Goal: Task Accomplishment & Management: Complete application form

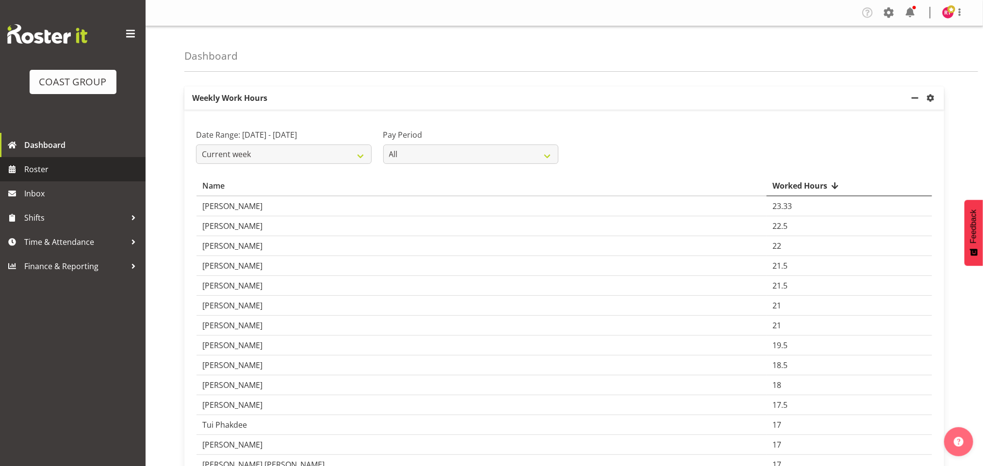
click at [66, 166] on span "Roster" at bounding box center [82, 169] width 116 height 15
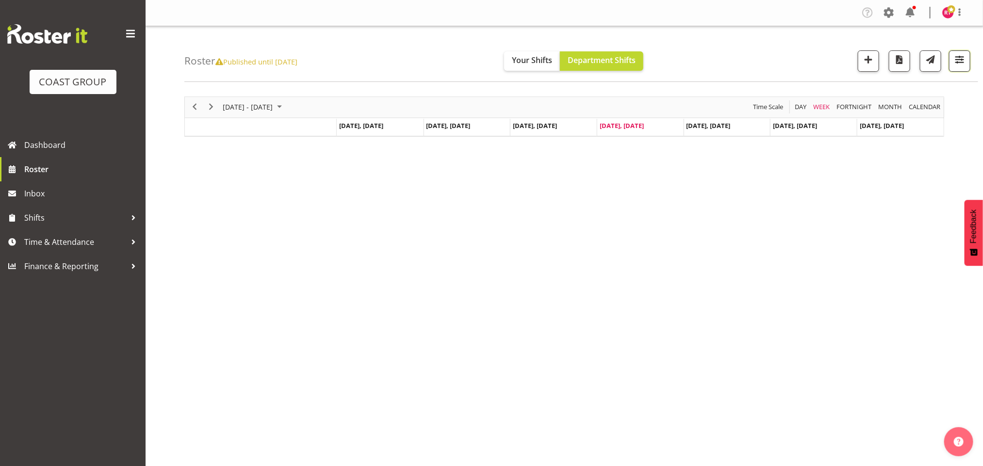
click at [959, 67] on button "button" at bounding box center [959, 60] width 21 height 21
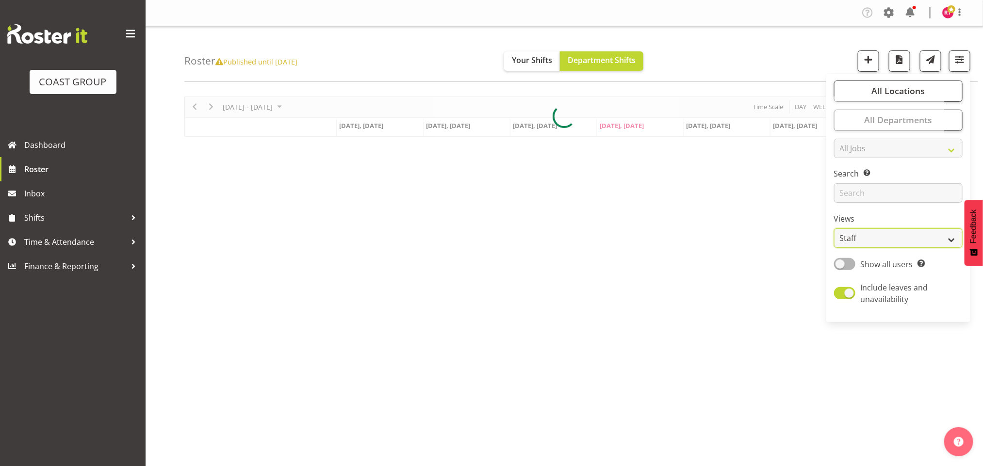
click at [901, 241] on select "Staff Role Shift - Horizontal Shift - Vertical Staff - Location" at bounding box center [898, 237] width 129 height 19
select select "shift"
click at [834, 228] on select "Staff Role Shift - Horizontal Shift - Vertical Staff - Location" at bounding box center [898, 237] width 129 height 19
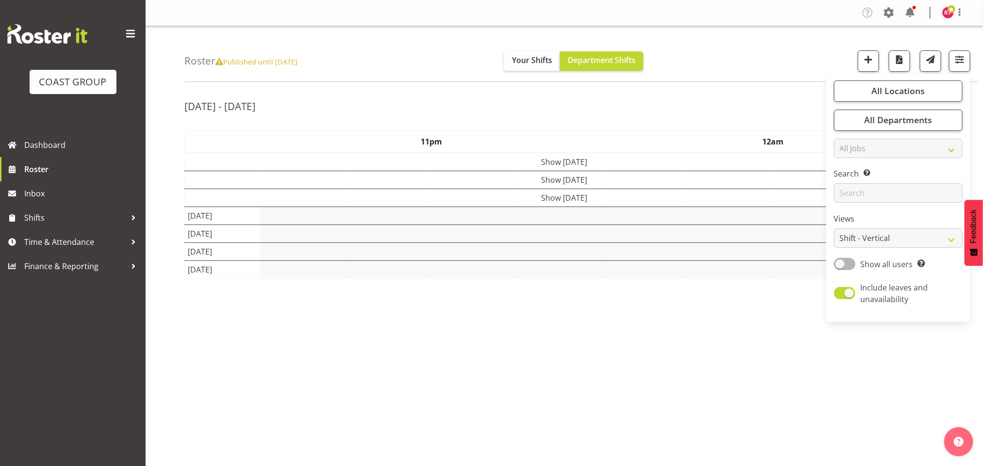
click at [704, 68] on div "Roster Published until [DATE] Your Shifts Department Shifts All Locations Clear…" at bounding box center [581, 54] width 794 height 56
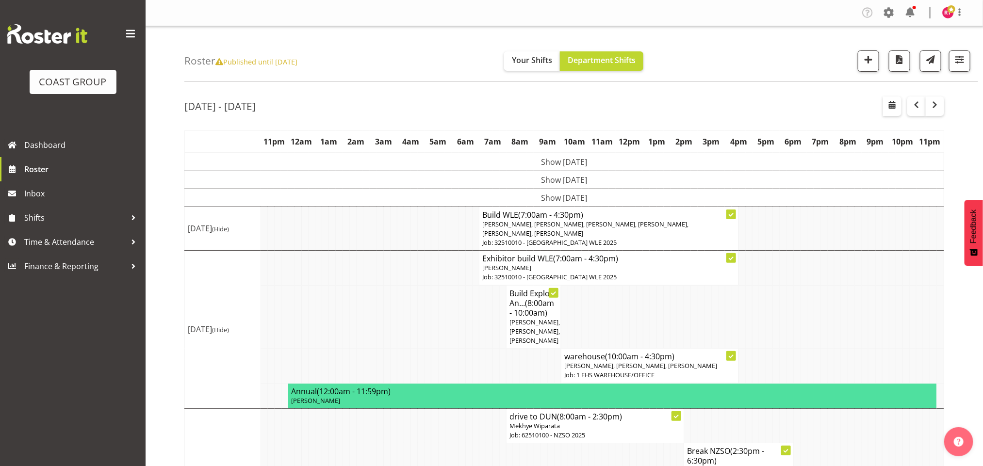
click at [538, 194] on td "Show [DATE]" at bounding box center [564, 198] width 759 height 18
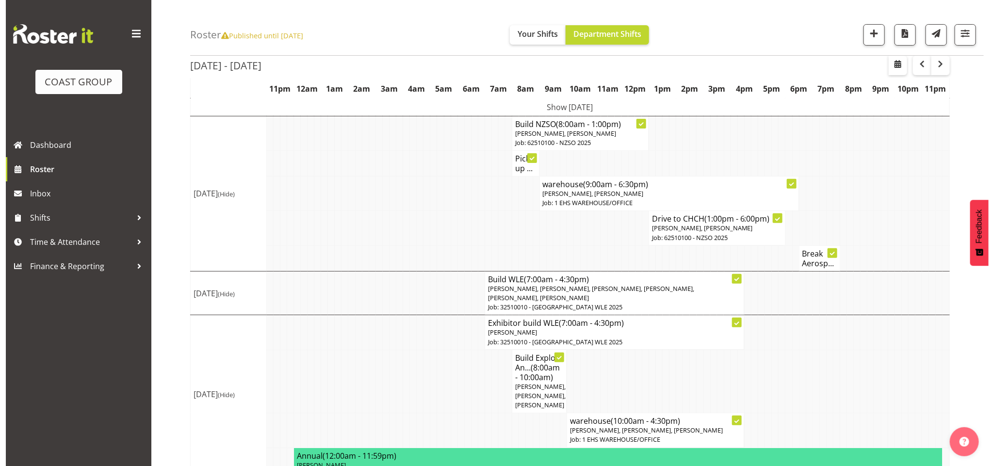
scroll to position [146, 0]
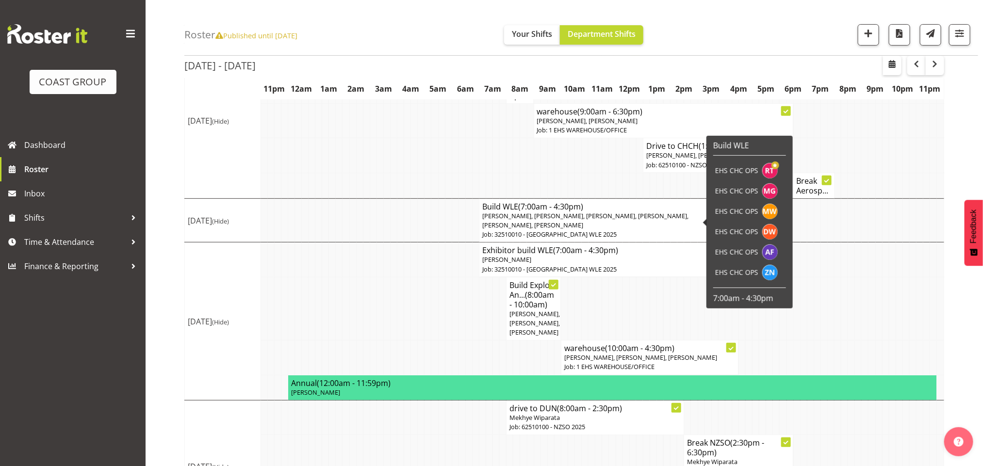
click at [511, 219] on span "[PERSON_NAME], [PERSON_NAME], [PERSON_NAME], [PERSON_NAME], [PERSON_NAME], [PER…" at bounding box center [585, 220] width 206 height 18
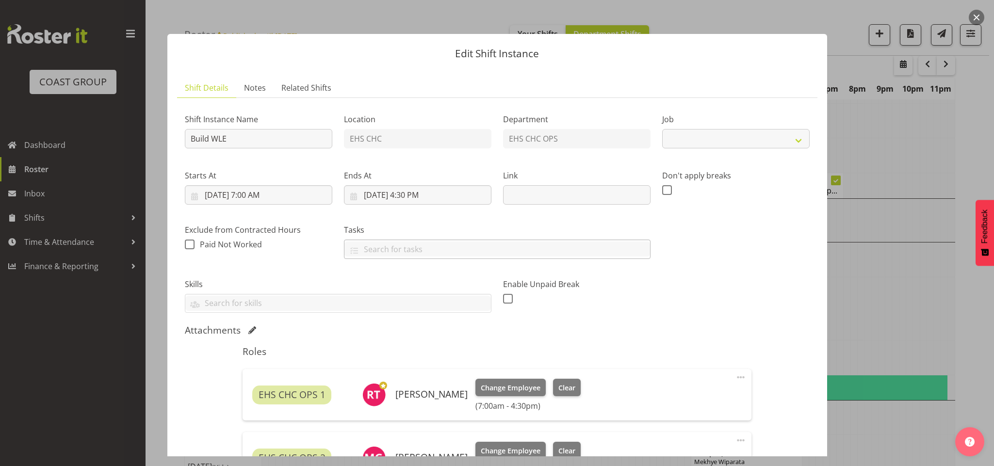
select select "9023"
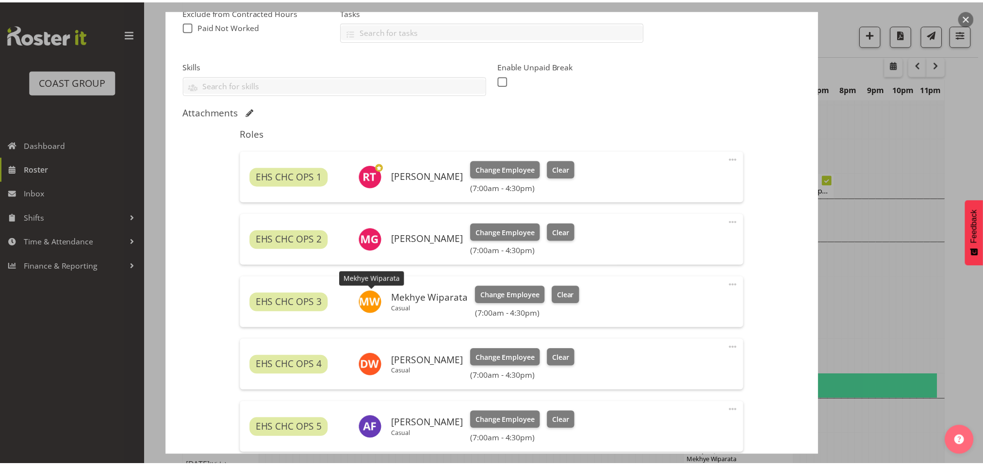
scroll to position [291, 0]
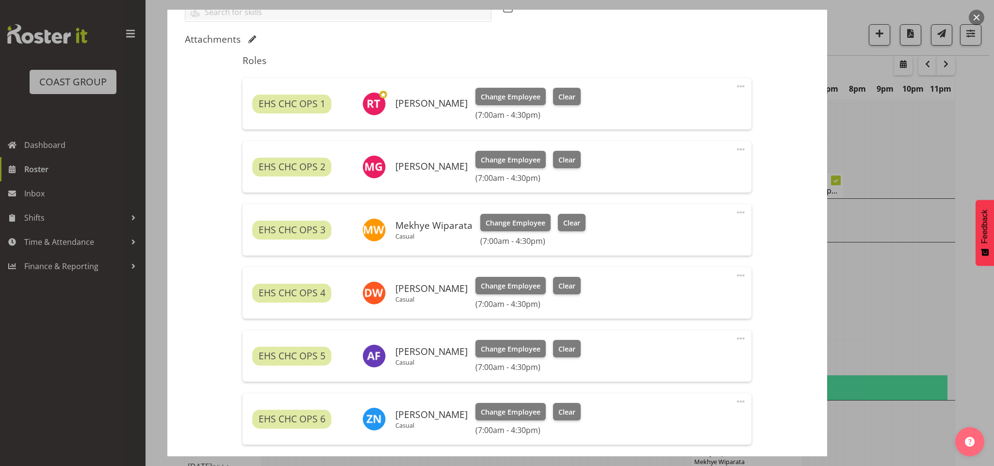
click at [735, 86] on span at bounding box center [741, 87] width 12 height 12
click at [685, 108] on link "Edit" at bounding box center [699, 107] width 93 height 17
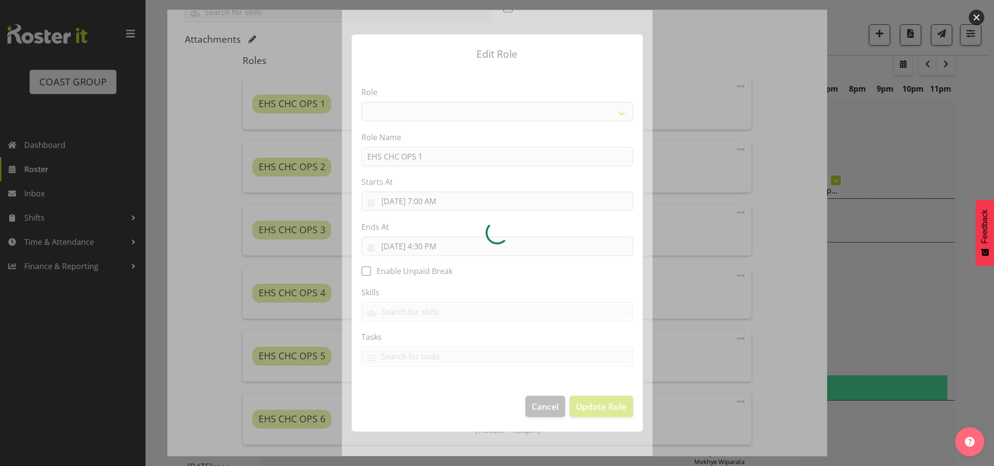
select select "192"
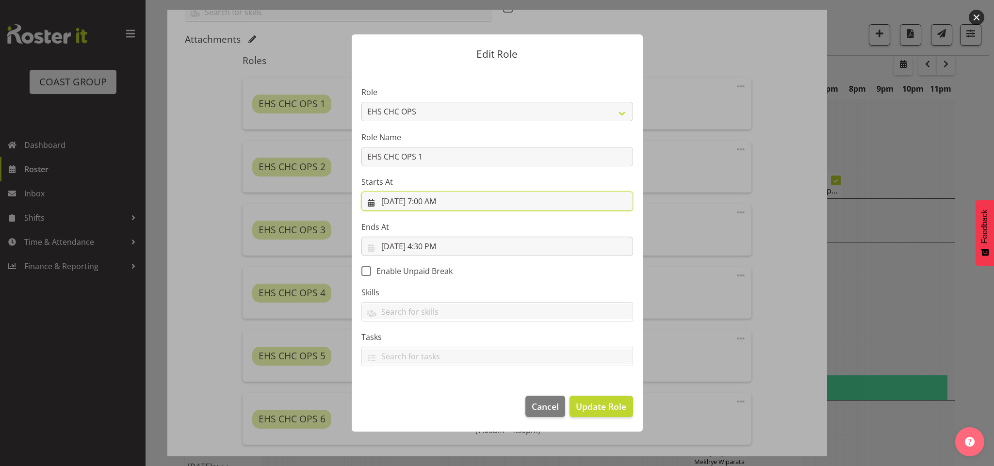
click at [425, 198] on input "[DATE] 7:00 AM" at bounding box center [497, 201] width 272 height 19
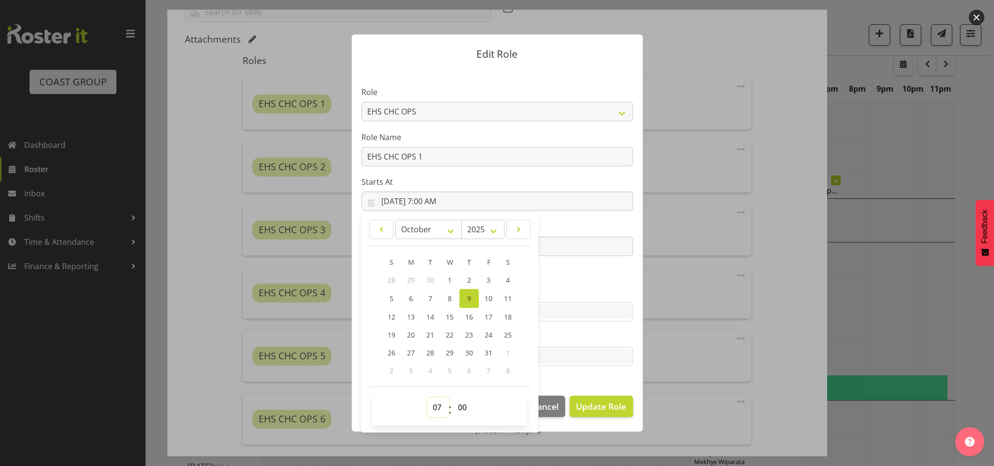
click at [435, 402] on select "00 01 02 03 04 05 06 07 08 09 10 11 12 13 14 15 16 17 18 19 20 21 22 23" at bounding box center [438, 407] width 22 height 19
select select "6"
click at [427, 398] on select "00 01 02 03 04 05 06 07 08 09 10 11 12 13 14 15 16 17 18 19 20 21 22 23" at bounding box center [438, 407] width 22 height 19
type input "[DATE] 6:00 AM"
drag, startPoint x: 462, startPoint y: 407, endPoint x: 440, endPoint y: 310, distance: 99.9
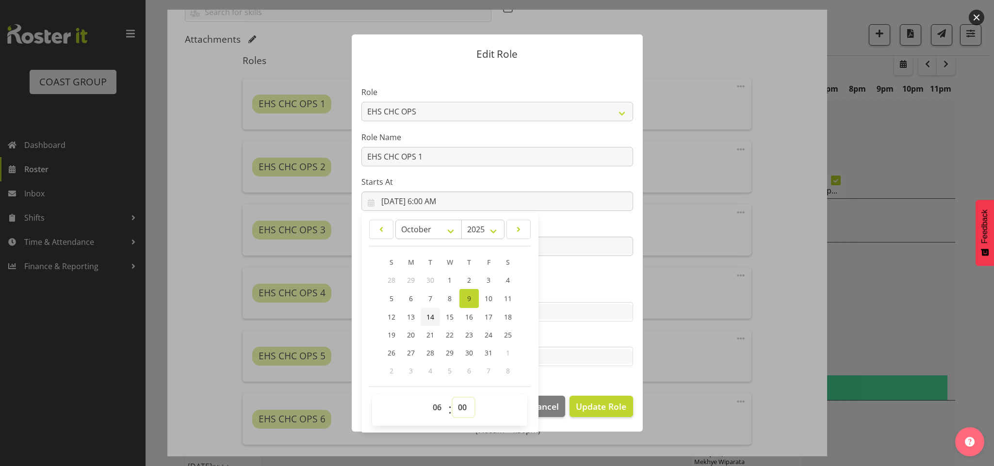
click at [462, 407] on select "00 01 02 03 04 05 06 07 08 09 10 11 12 13 14 15 16 17 18 19 20 21 22 23 24 25 2…" at bounding box center [464, 407] width 22 height 19
select select "30"
click at [453, 398] on select "00 01 02 03 04 05 06 07 08 09 10 11 12 13 14 15 16 17 18 19 20 21 22 23 24 25 2…" at bounding box center [464, 407] width 22 height 19
type input "[DATE] 6:30 AM"
click at [594, 401] on span "Update Role" at bounding box center [601, 406] width 50 height 13
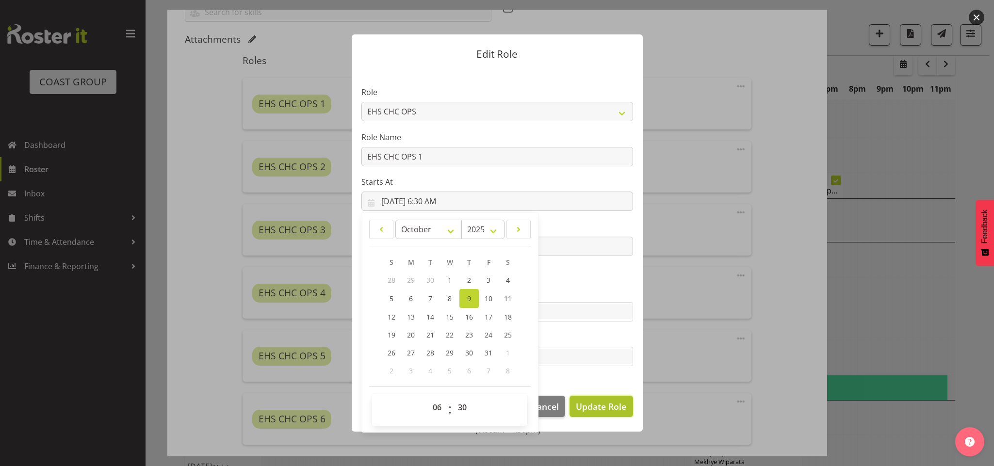
select select
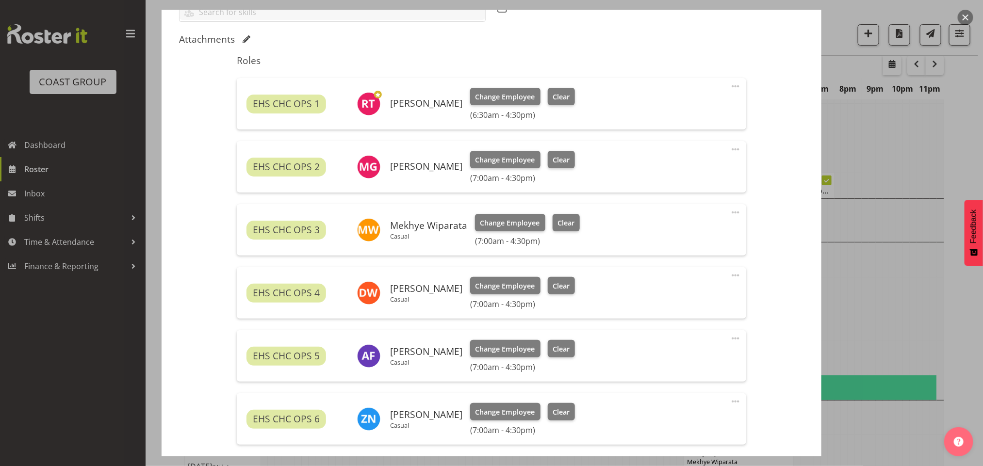
click at [730, 86] on span at bounding box center [736, 87] width 12 height 12
click at [675, 108] on link "Edit" at bounding box center [694, 107] width 93 height 17
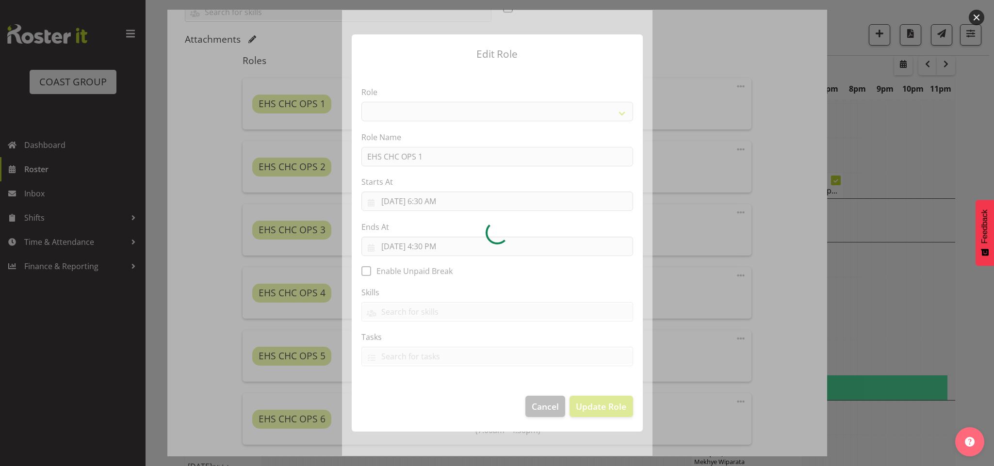
select select "192"
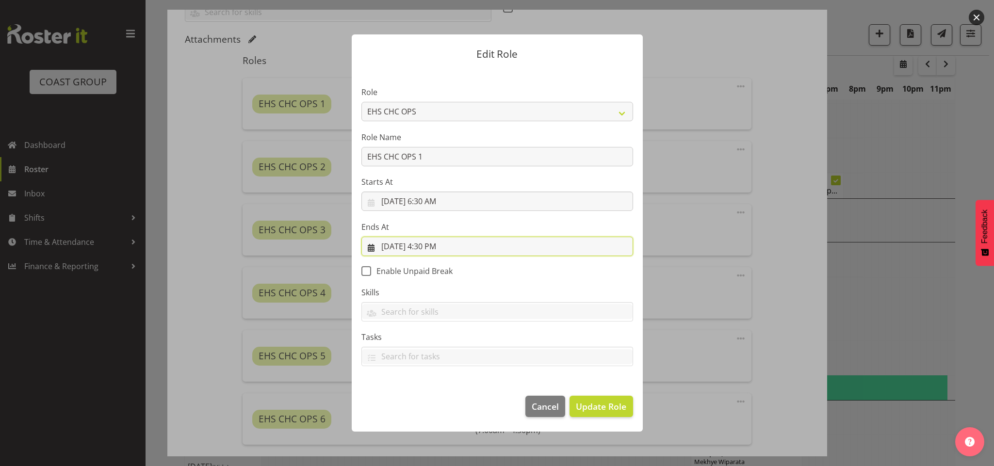
click at [425, 247] on input "[DATE] 4:30 PM" at bounding box center [497, 246] width 272 height 19
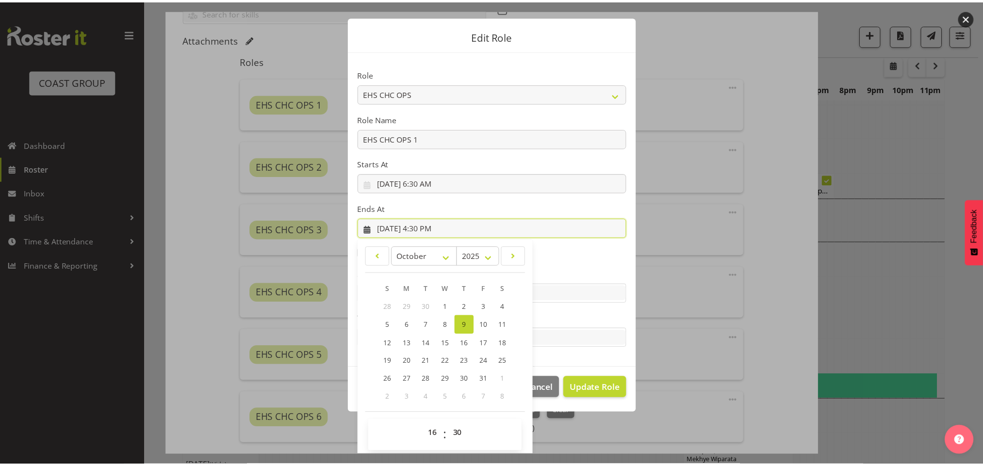
scroll to position [22, 0]
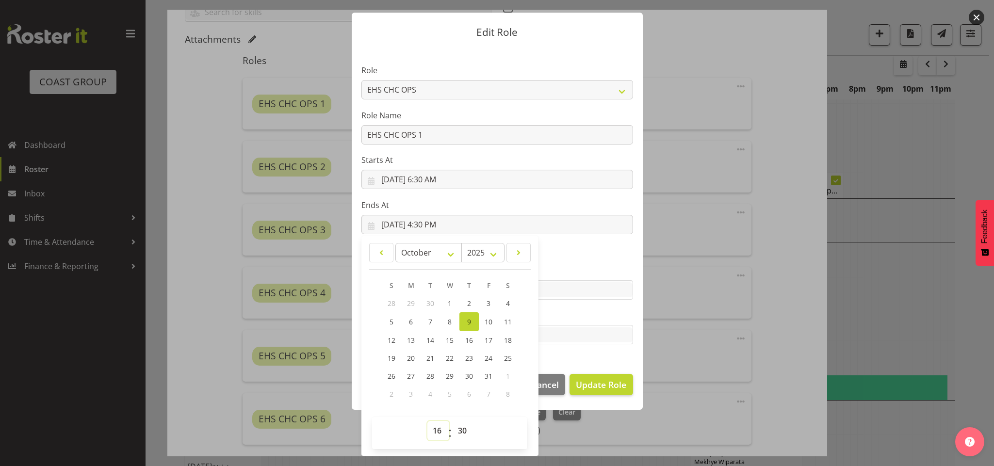
drag, startPoint x: 430, startPoint y: 432, endPoint x: 428, endPoint y: 422, distance: 10.4
click at [430, 432] on select "00 01 02 03 04 05 06 07 08 09 10 11 12 13 14 15 16 17 18 19 20 21 22 23" at bounding box center [438, 430] width 22 height 19
select select "17"
click at [427, 421] on select "00 01 02 03 04 05 06 07 08 09 10 11 12 13 14 15 16 17 18 19 20 21 22 23" at bounding box center [438, 430] width 22 height 19
type input "[DATE] 5:30 PM"
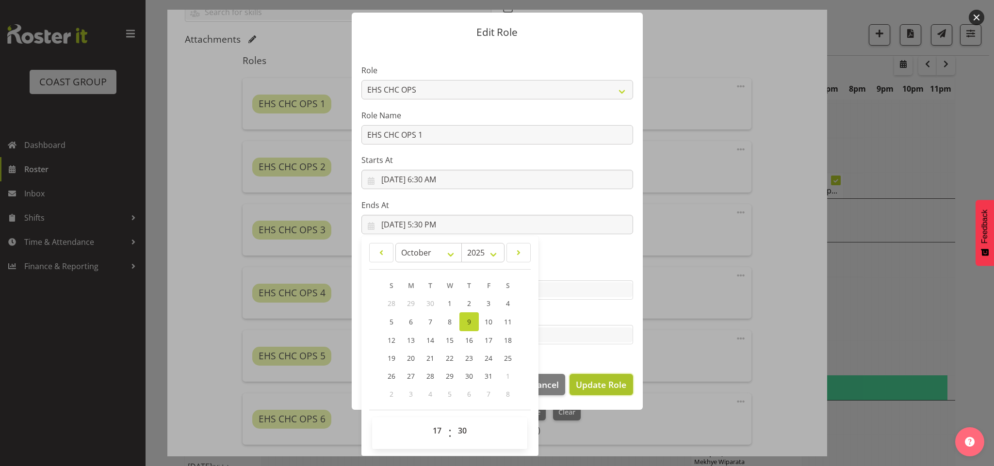
click at [577, 384] on span "Update Role" at bounding box center [601, 384] width 50 height 13
select select
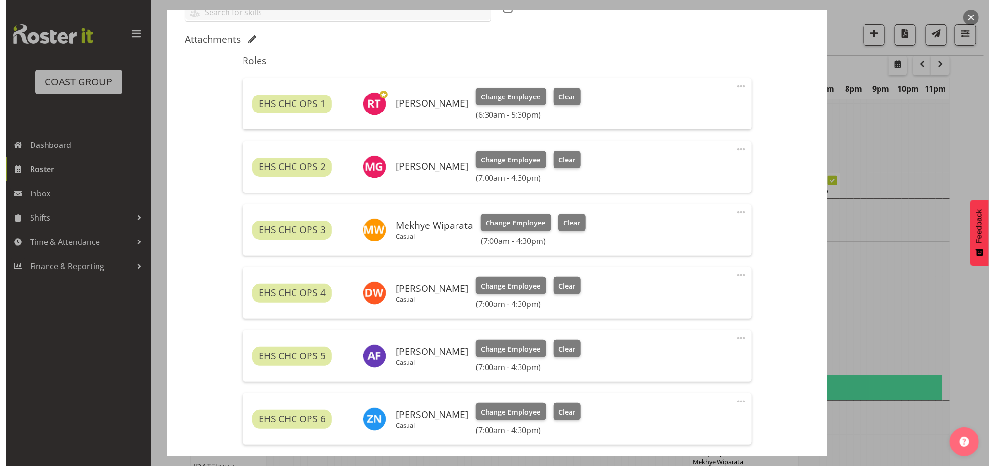
scroll to position [20, 0]
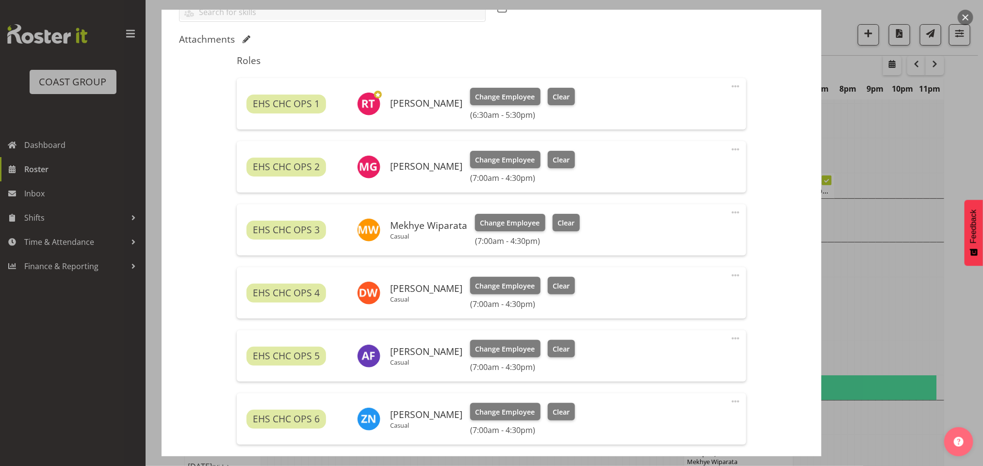
click at [730, 148] on span at bounding box center [736, 150] width 12 height 12
click at [676, 171] on link "Edit" at bounding box center [694, 170] width 93 height 17
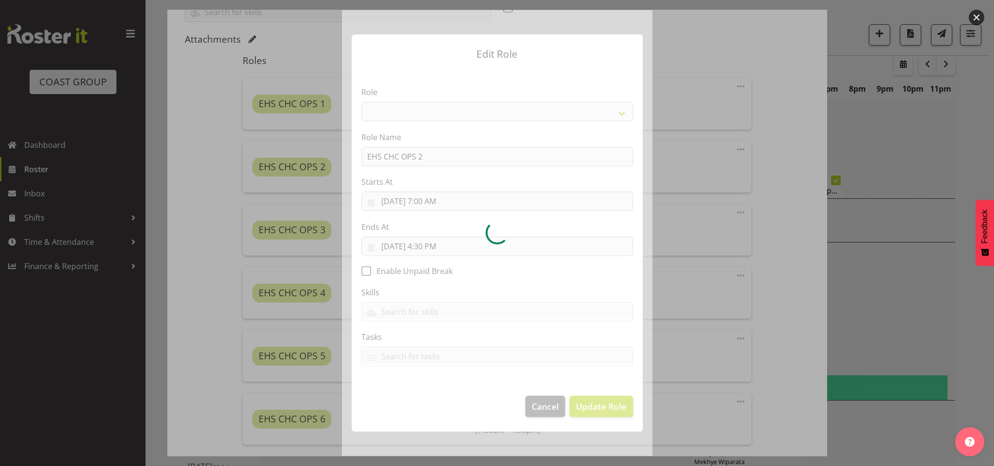
select select "192"
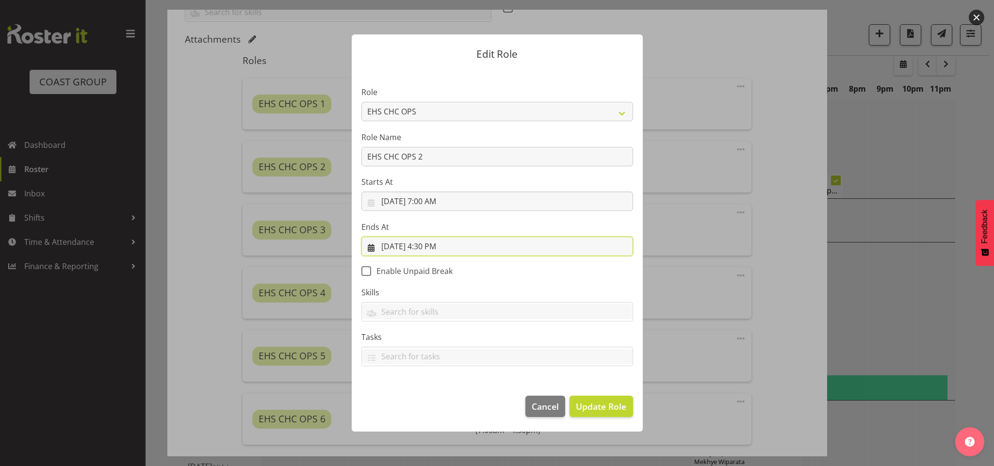
click at [424, 244] on input "[DATE] 4:30 PM" at bounding box center [497, 246] width 272 height 19
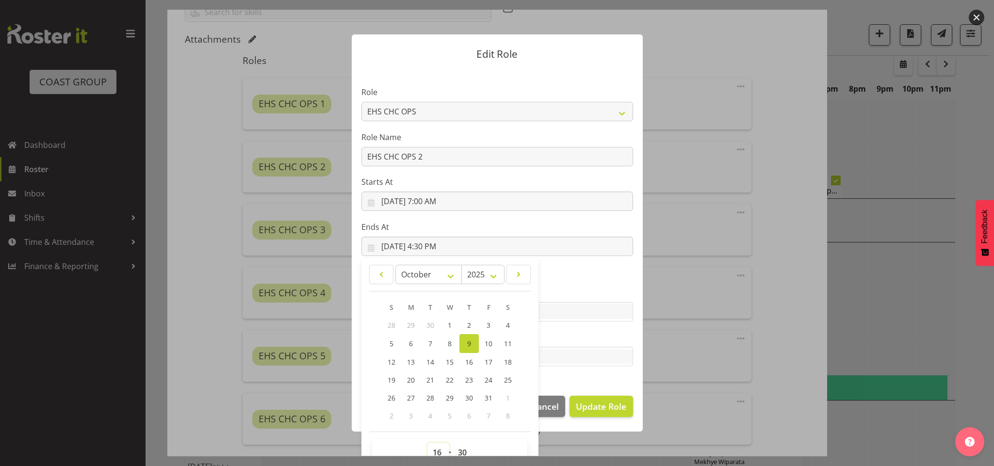
click at [430, 444] on select "00 01 02 03 04 05 06 07 08 09 10 11 12 13 14 15 16 17 18 19 20 21 22 23" at bounding box center [438, 452] width 22 height 19
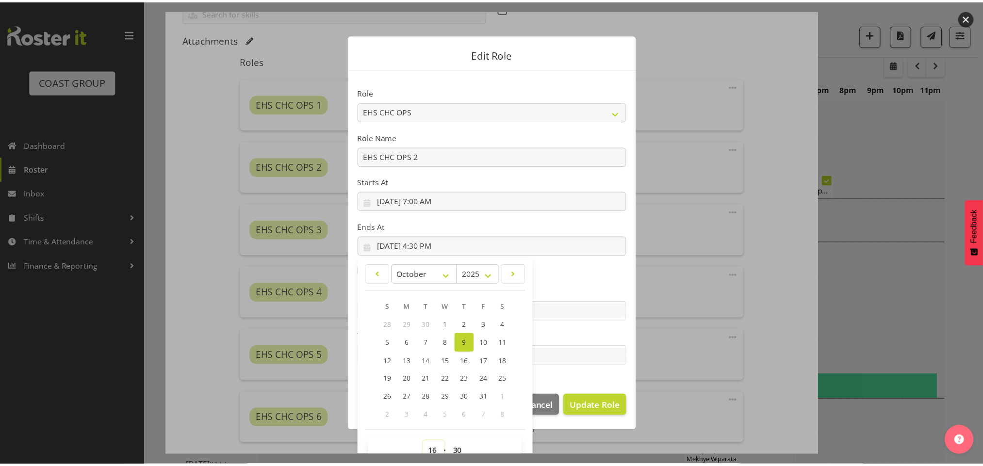
scroll to position [6, 0]
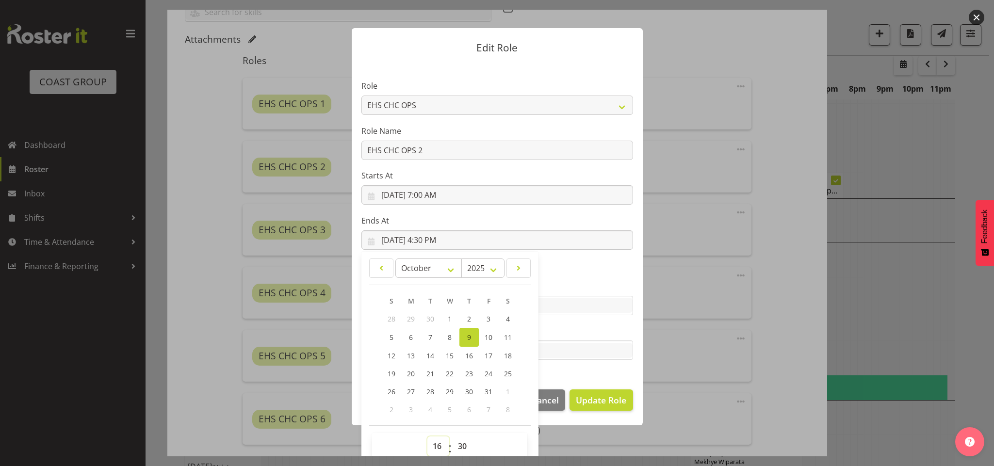
select select "17"
click at [427, 437] on select "00 01 02 03 04 05 06 07 08 09 10 11 12 13 14 15 16 17 18 19 20 21 22 23" at bounding box center [438, 446] width 22 height 19
type input "[DATE] 5:30 PM"
click at [597, 402] on span "Update Role" at bounding box center [601, 400] width 50 height 13
select select
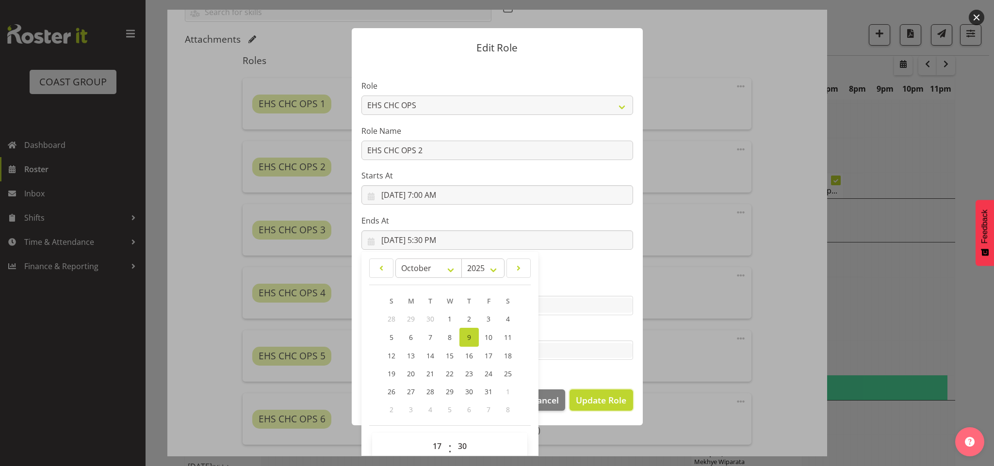
select select
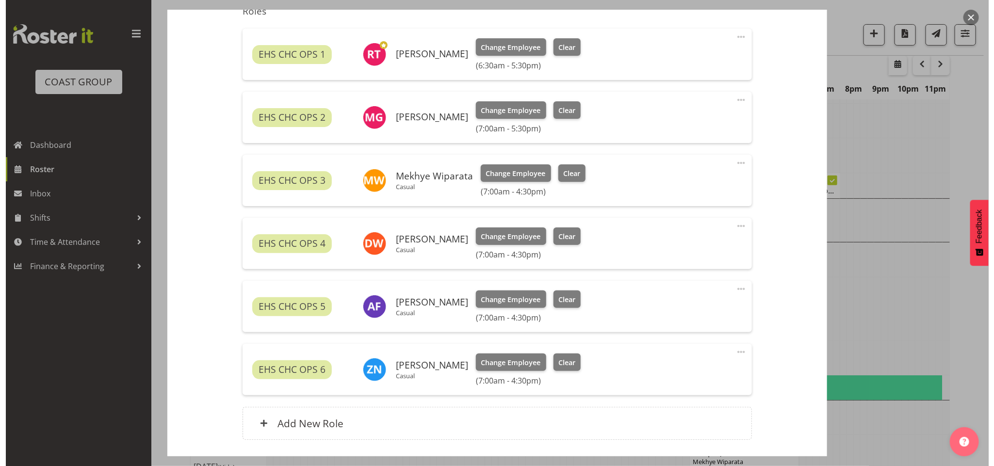
scroll to position [364, 0]
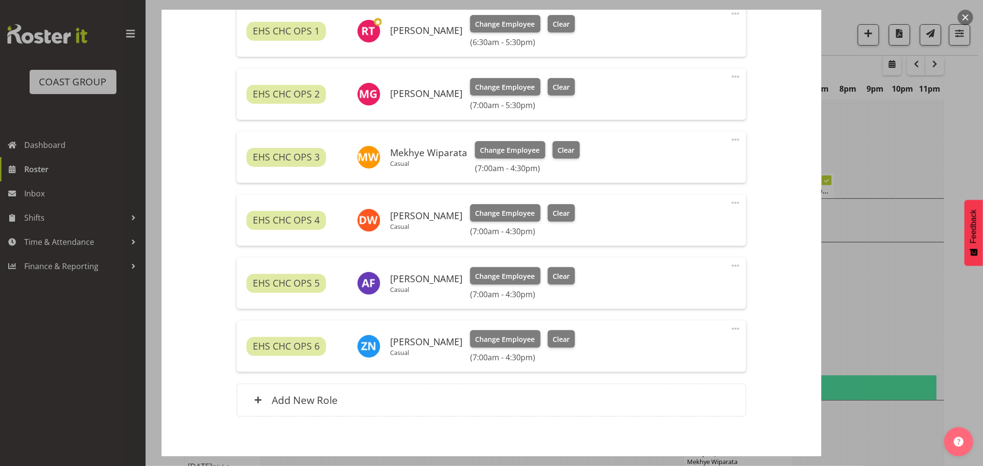
click at [730, 142] on span at bounding box center [736, 140] width 12 height 12
click at [666, 163] on link "Edit" at bounding box center [694, 160] width 93 height 17
select select "9"
select select "2025"
select select "16"
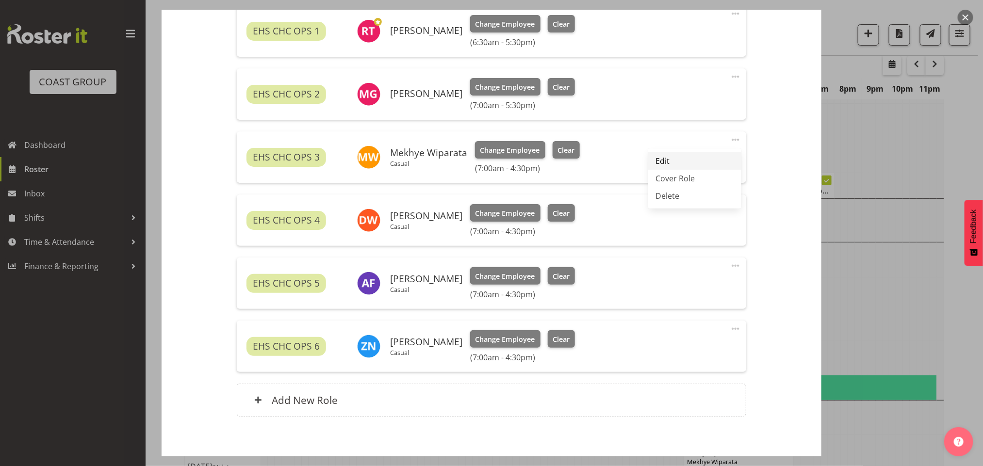
select select "30"
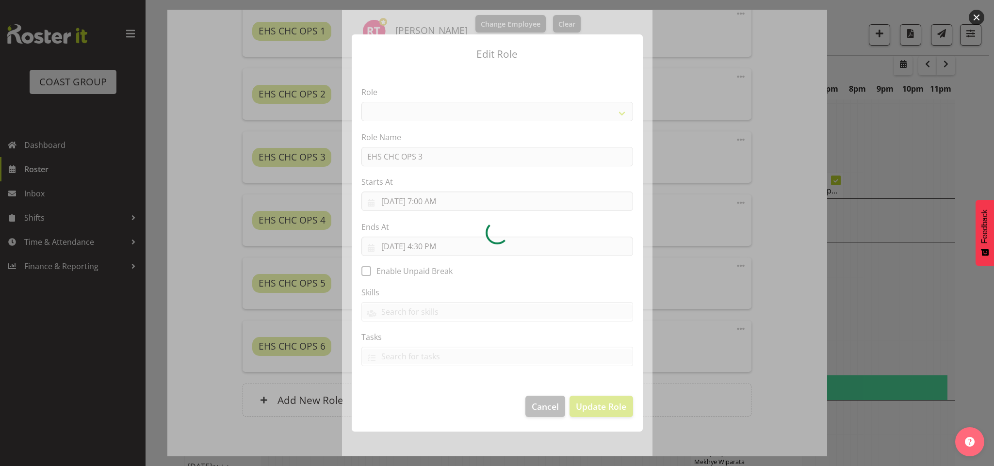
select select "192"
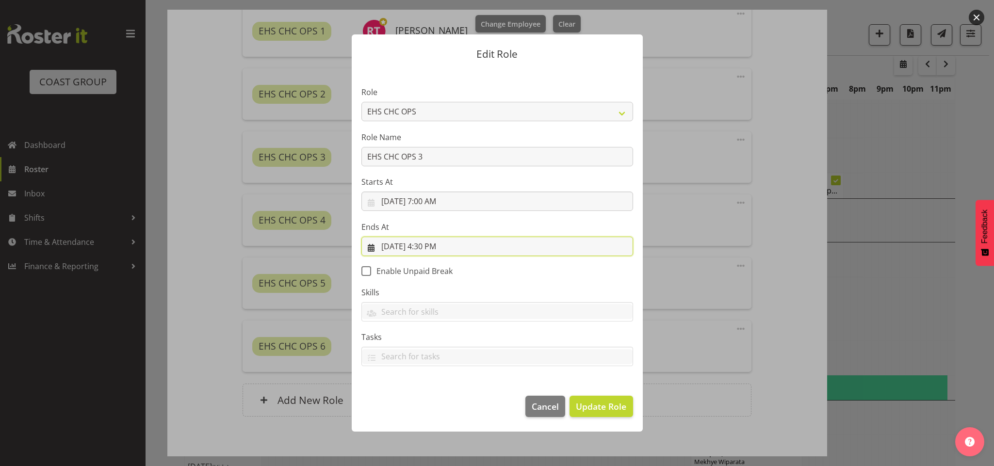
click at [424, 244] on input "[DATE] 4:30 PM" at bounding box center [497, 246] width 272 height 19
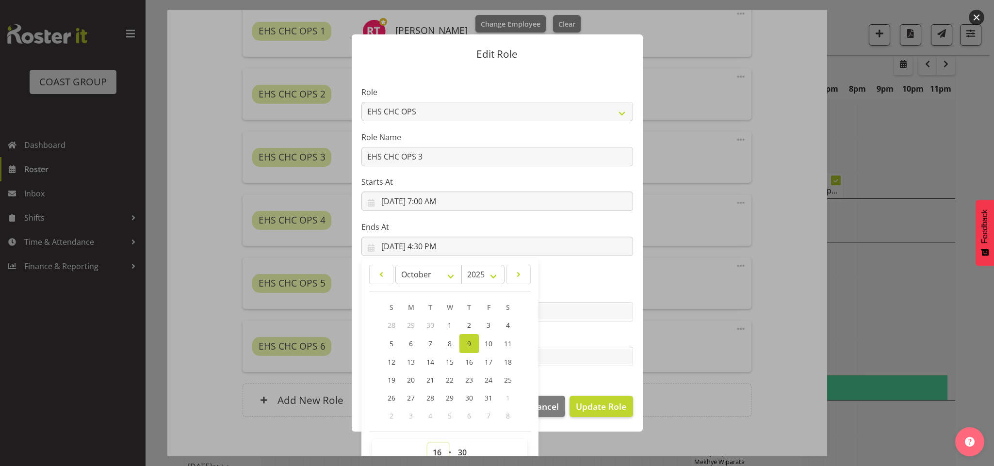
click at [431, 453] on select "00 01 02 03 04 05 06 07 08 09 10 11 12 13 14 15 16 17 18 19 20 21 22 23" at bounding box center [438, 452] width 22 height 19
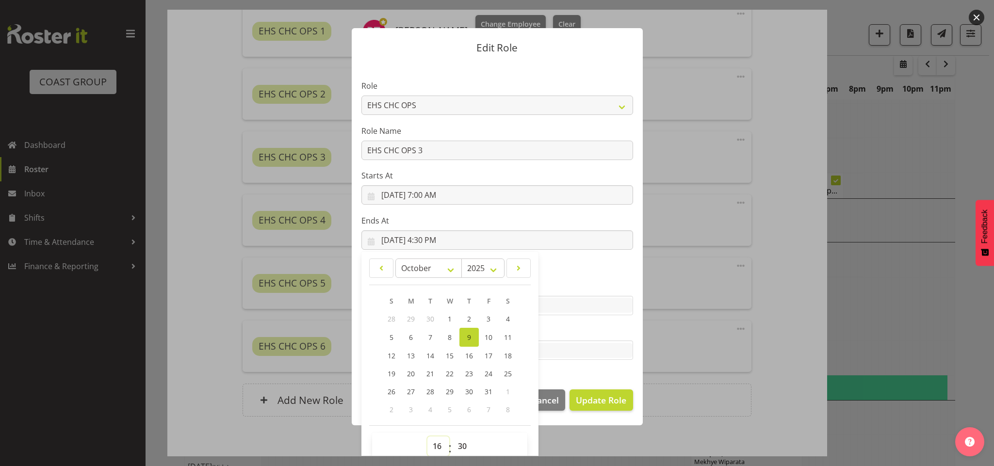
select select "17"
click at [427, 437] on select "00 01 02 03 04 05 06 07 08 09 10 11 12 13 14 15 16 17 18 19 20 21 22 23" at bounding box center [438, 446] width 22 height 19
type input "[DATE] 5:30 PM"
click at [576, 399] on span "Update Role" at bounding box center [601, 400] width 50 height 13
select select
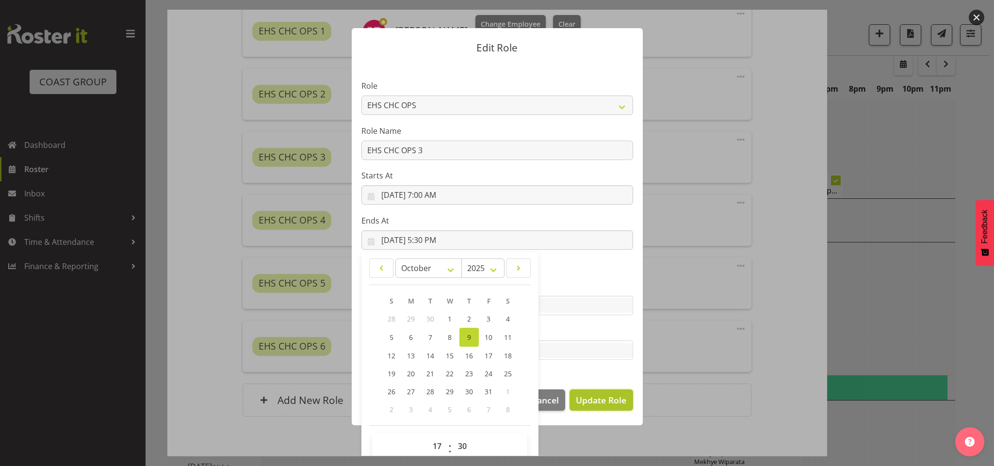
select select
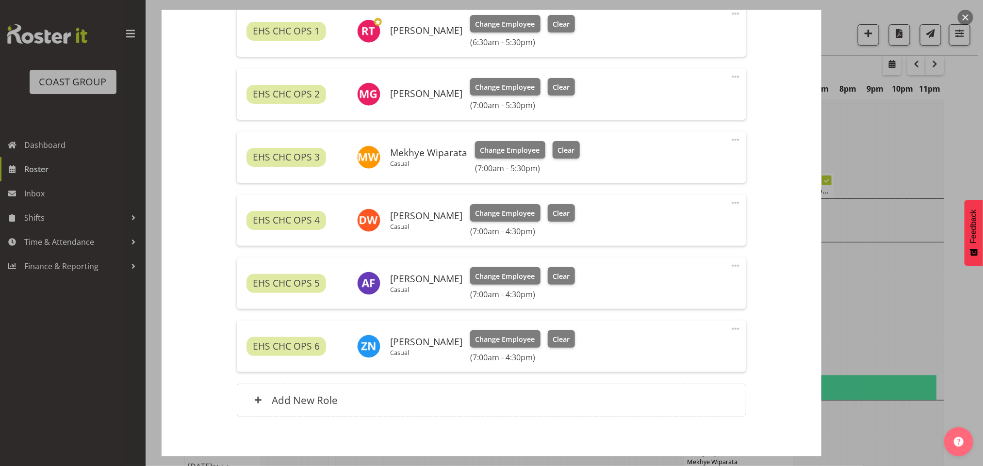
click at [730, 201] on span at bounding box center [736, 203] width 12 height 12
click at [665, 228] on link "Edit" at bounding box center [694, 223] width 93 height 17
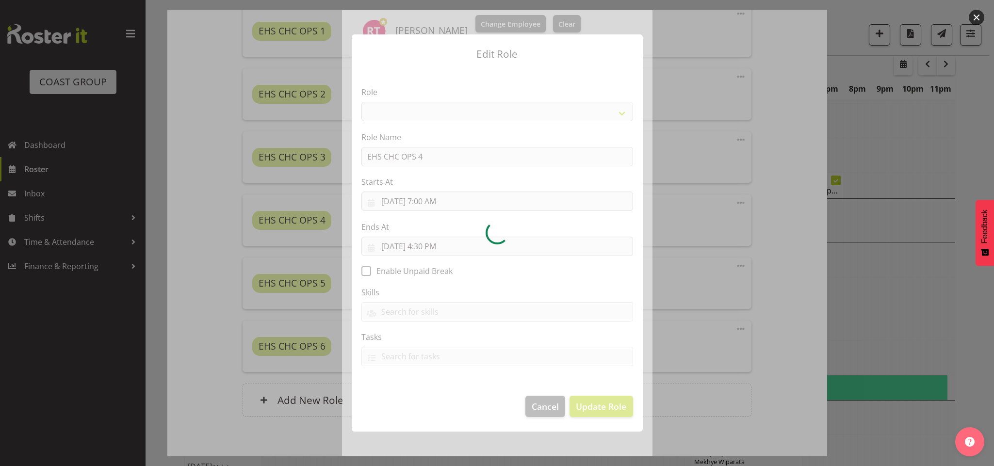
select select "192"
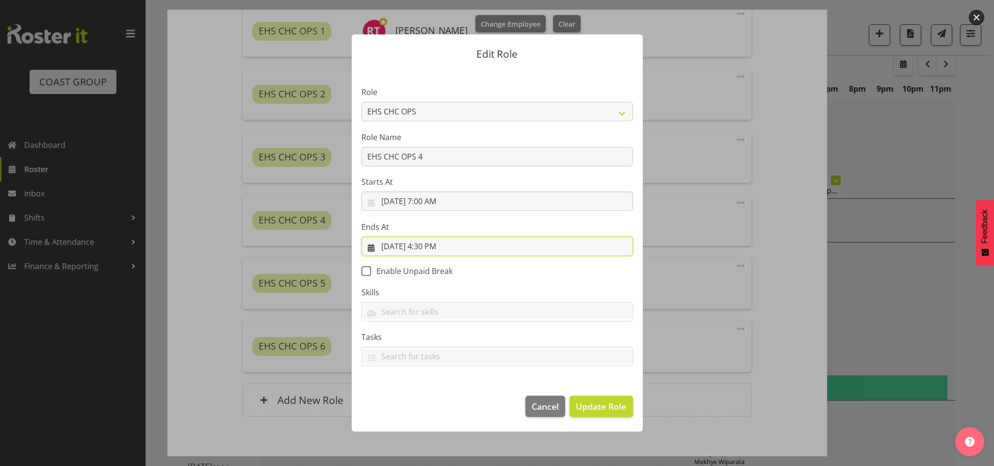
click at [423, 245] on input "[DATE] 4:30 PM" at bounding box center [497, 246] width 272 height 19
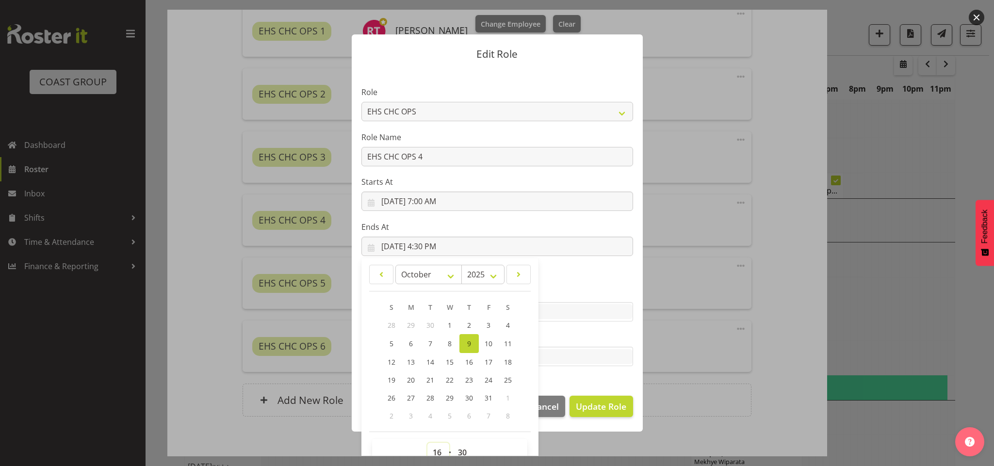
drag, startPoint x: 433, startPoint y: 450, endPoint x: 433, endPoint y: 443, distance: 7.3
click at [433, 450] on select "00 01 02 03 04 05 06 07 08 09 10 11 12 13 14 15 16 17 18 19 20 21 22 23" at bounding box center [438, 452] width 22 height 19
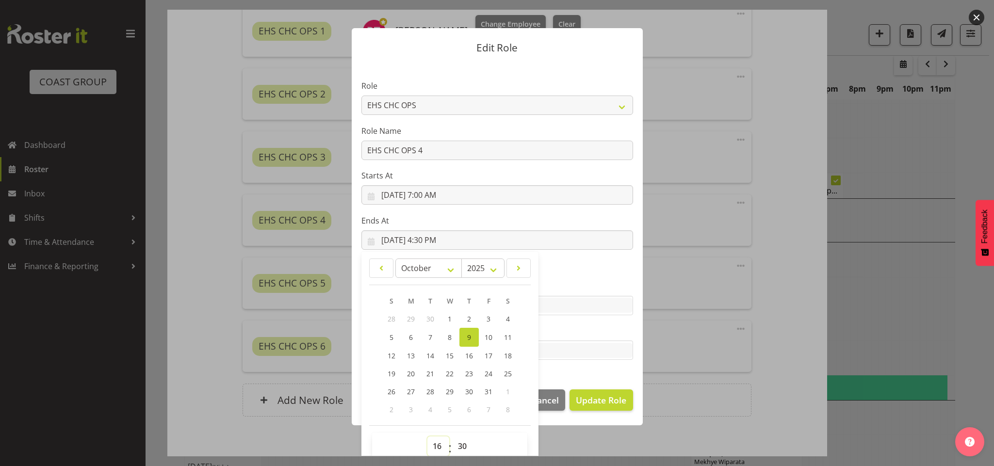
select select "17"
click at [427, 437] on select "00 01 02 03 04 05 06 07 08 09 10 11 12 13 14 15 16 17 18 19 20 21 22 23" at bounding box center [438, 446] width 22 height 19
type input "[DATE] 5:30 PM"
click at [454, 438] on select "00 01 02 03 04 05 06 07 08 09 10 11 12 13 14 15 16 17 18 19 20 21 22 23 24 25 2…" at bounding box center [464, 446] width 22 height 19
select select "0"
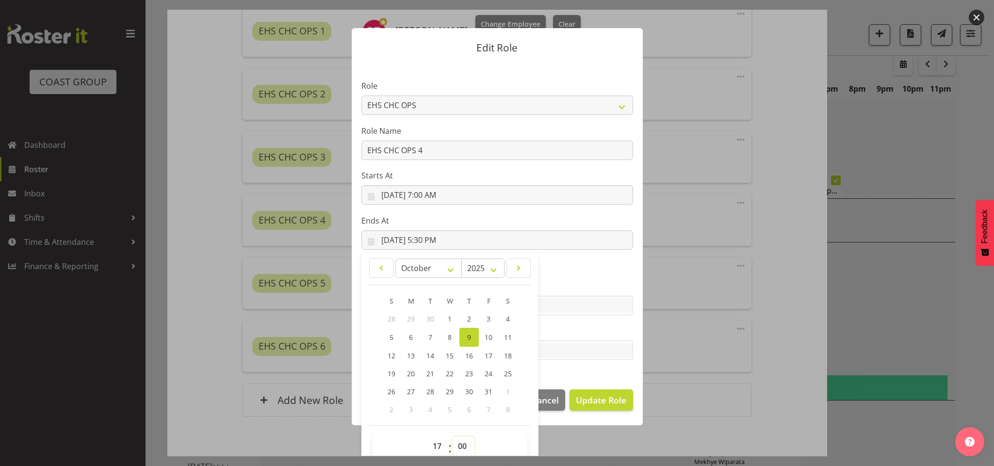
click at [453, 437] on select "00 01 02 03 04 05 06 07 08 09 10 11 12 13 14 15 16 17 18 19 20 21 22 23 24 25 2…" at bounding box center [464, 446] width 22 height 19
type input "[DATE] 5:00 PM"
click at [594, 394] on span "Update Role" at bounding box center [601, 400] width 50 height 13
select select
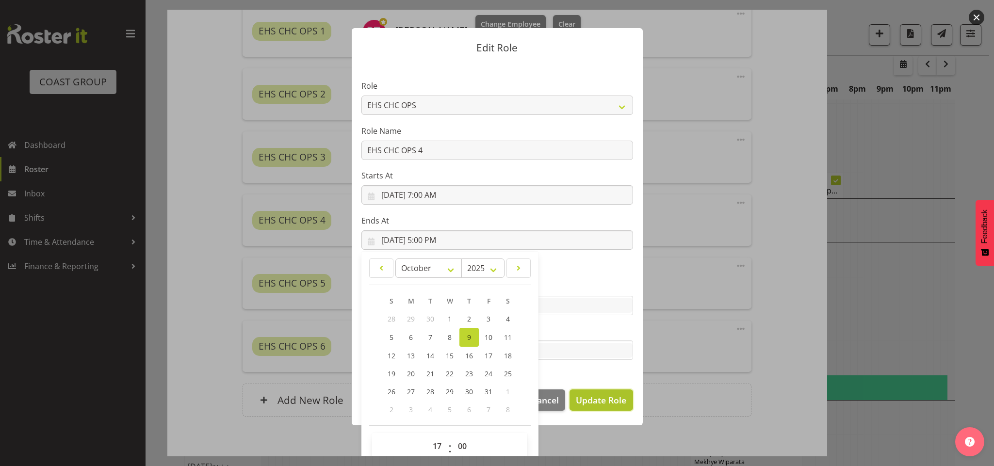
select select
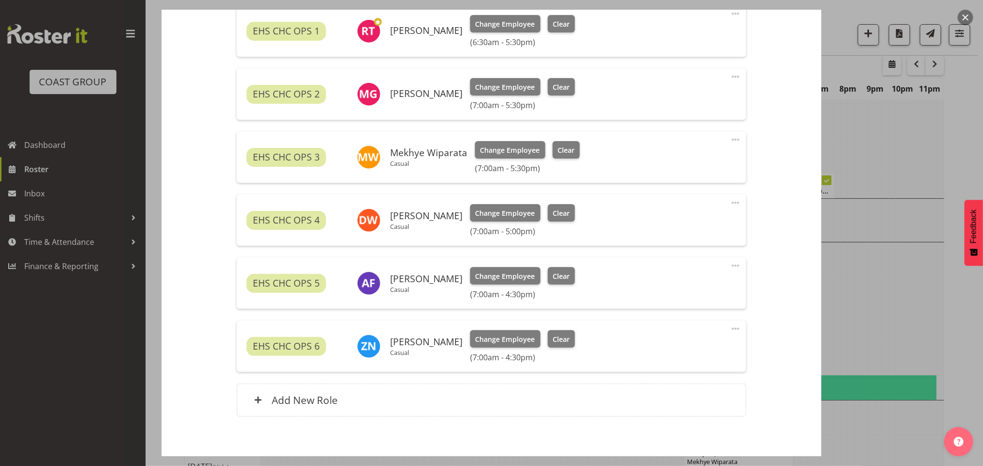
click at [730, 266] on span at bounding box center [736, 266] width 12 height 12
click at [681, 288] on link "Edit" at bounding box center [694, 286] width 93 height 17
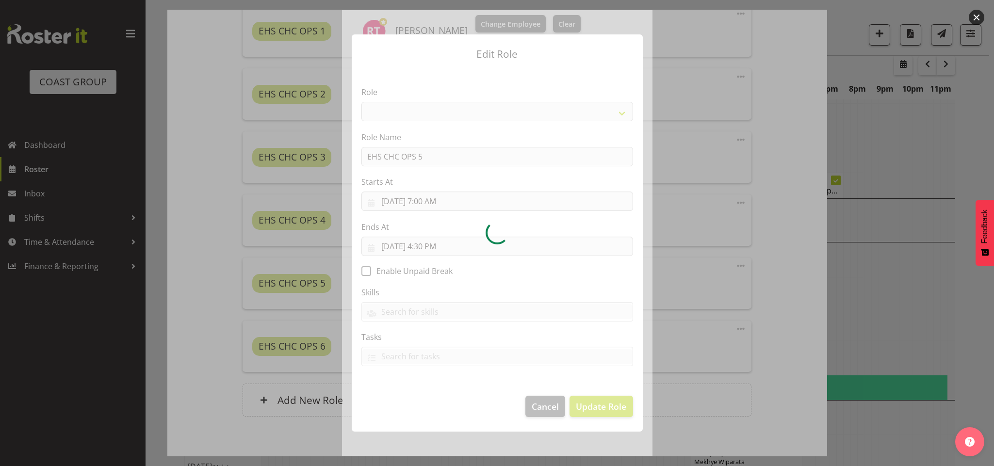
select select "192"
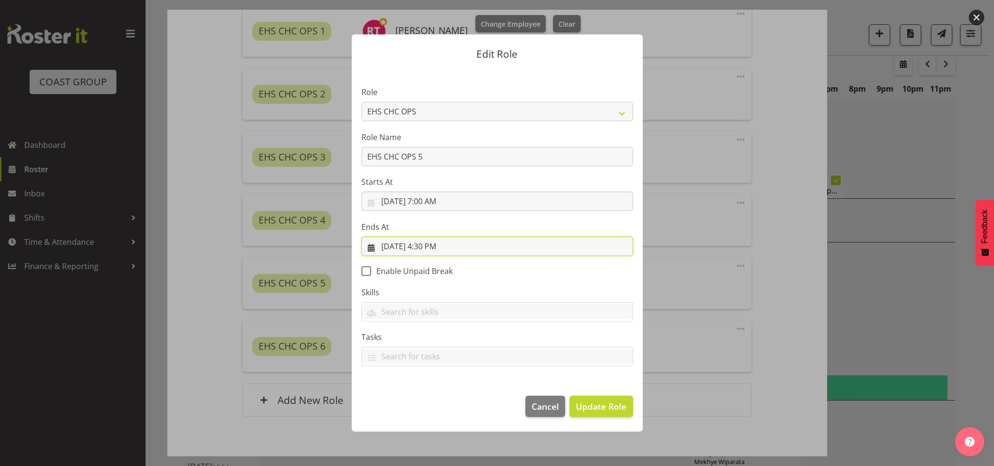
click at [430, 244] on input "[DATE] 4:30 PM" at bounding box center [497, 246] width 272 height 19
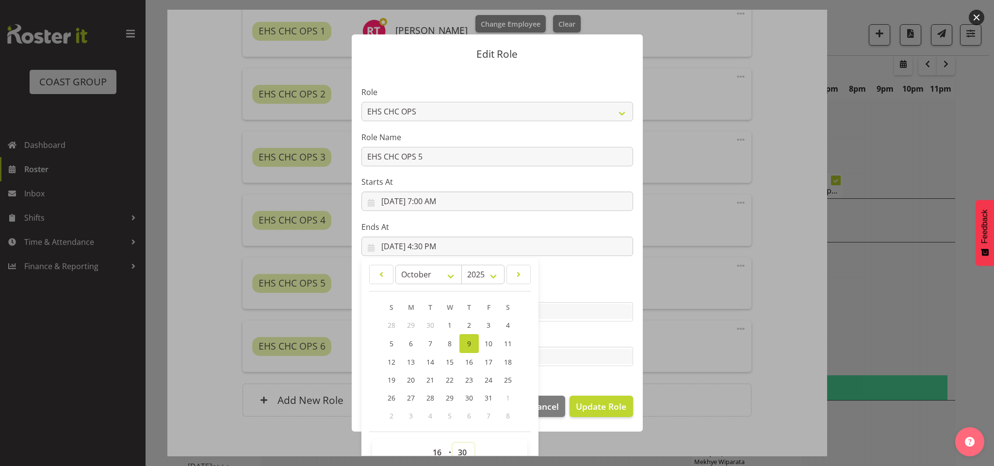
drag, startPoint x: 462, startPoint y: 448, endPoint x: 461, endPoint y: 443, distance: 5.4
click at [462, 448] on select "00 01 02 03 04 05 06 07 08 09 10 11 12 13 14 15 16 17 18 19 20 21 22 23 24 25 2…" at bounding box center [464, 452] width 22 height 19
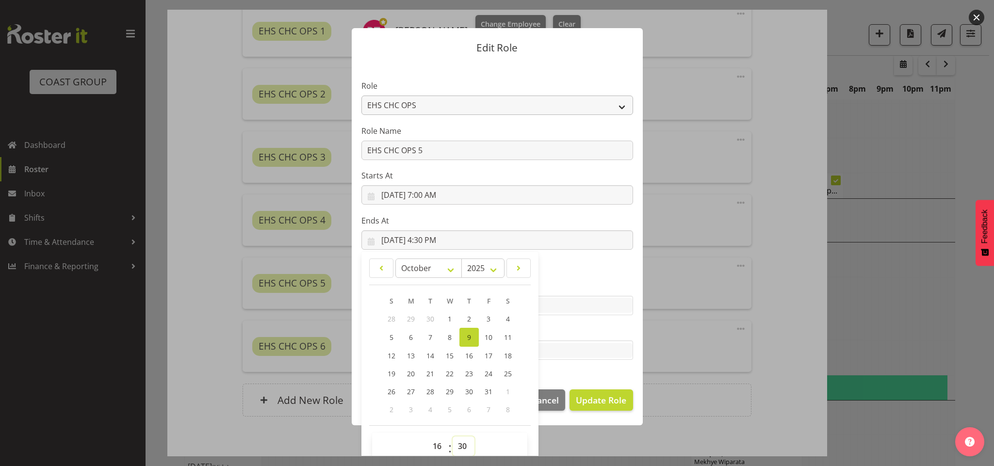
select select "0"
click at [453, 437] on select "00 01 02 03 04 05 06 07 08 09 10 11 12 13 14 15 16 17 18 19 20 21 22 23 24 25 2…" at bounding box center [464, 446] width 22 height 19
type input "[DATE] 4:00 PM"
click at [581, 399] on span "Update Role" at bounding box center [601, 400] width 50 height 13
select select
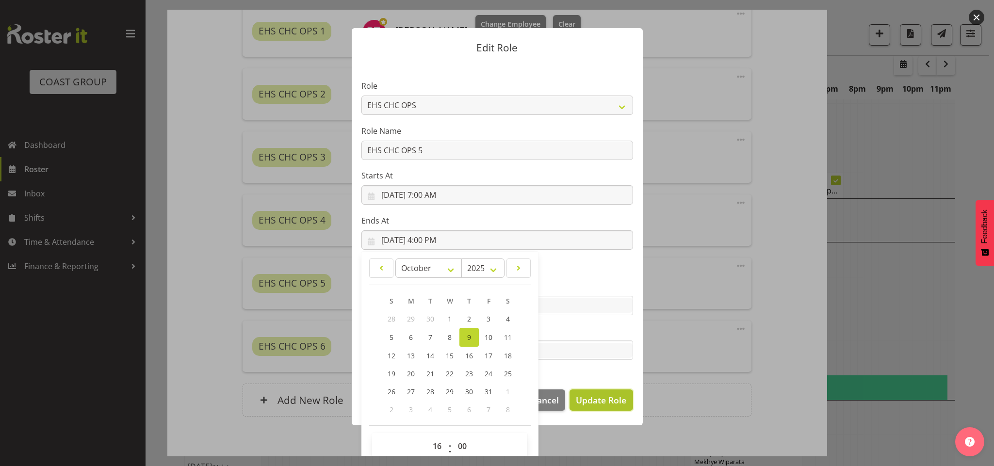
select select
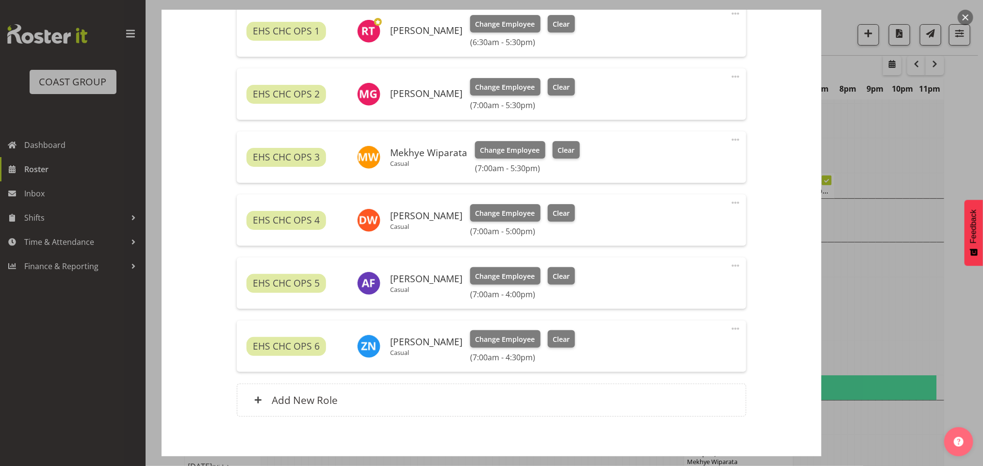
click at [730, 331] on span at bounding box center [736, 329] width 12 height 12
click at [678, 347] on link "Edit" at bounding box center [694, 349] width 93 height 17
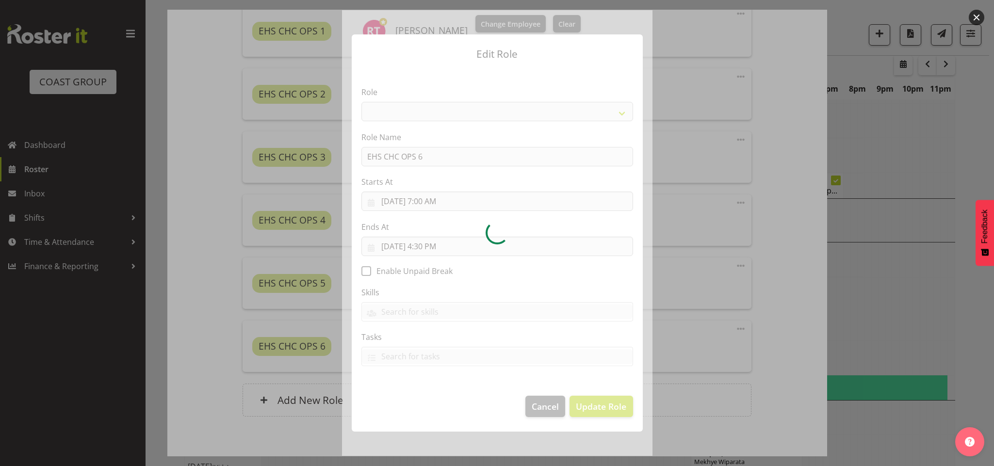
select select "192"
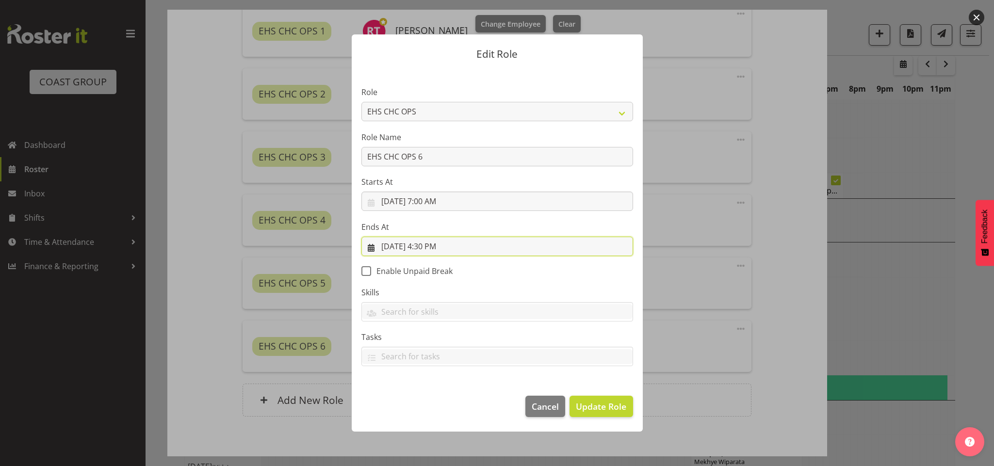
click at [431, 244] on input "[DATE] 4:30 PM" at bounding box center [497, 246] width 272 height 19
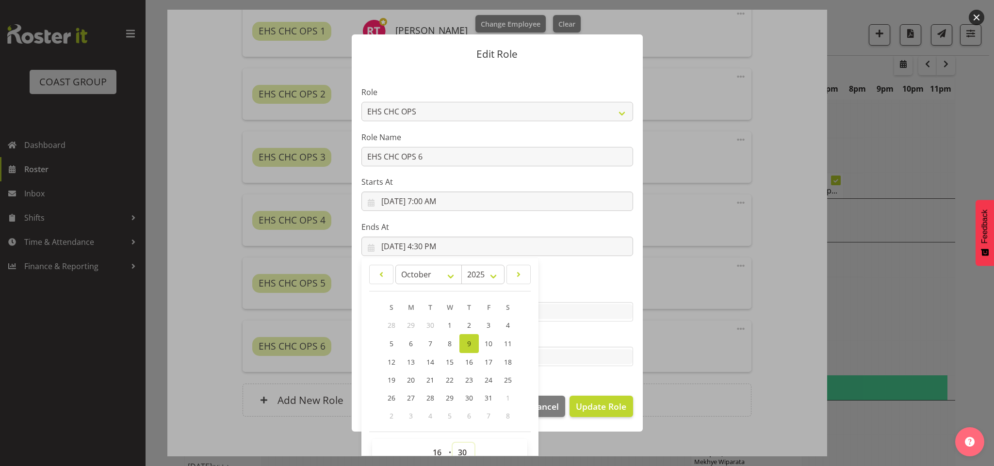
drag, startPoint x: 462, startPoint y: 447, endPoint x: 460, endPoint y: 437, distance: 10.4
click at [462, 447] on select "00 01 02 03 04 05 06 07 08 09 10 11 12 13 14 15 16 17 18 19 20 21 22 23 24 25 2…" at bounding box center [464, 452] width 22 height 19
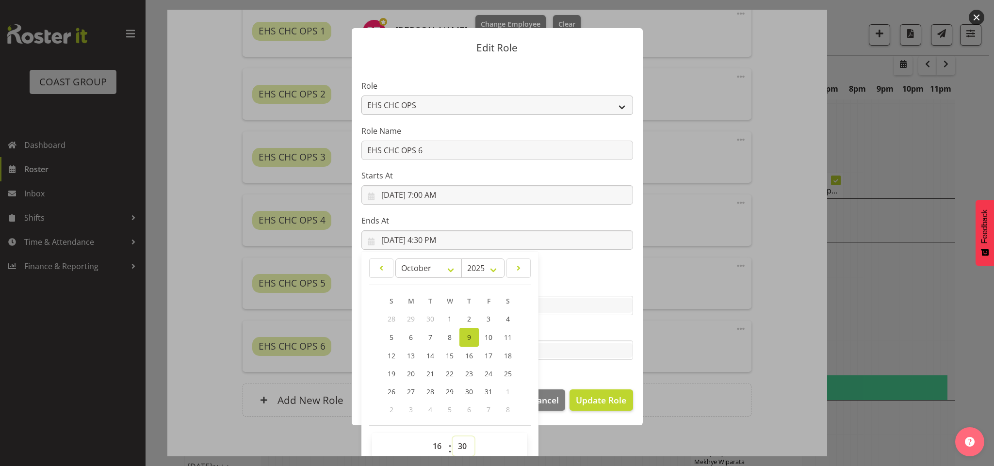
select select "0"
click at [453, 437] on select "00 01 02 03 04 05 06 07 08 09 10 11 12 13 14 15 16 17 18 19 20 21 22 23 24 25 2…" at bounding box center [464, 446] width 22 height 19
type input "[DATE] 4:00 PM"
click at [591, 399] on span "Update Role" at bounding box center [601, 400] width 50 height 13
select select
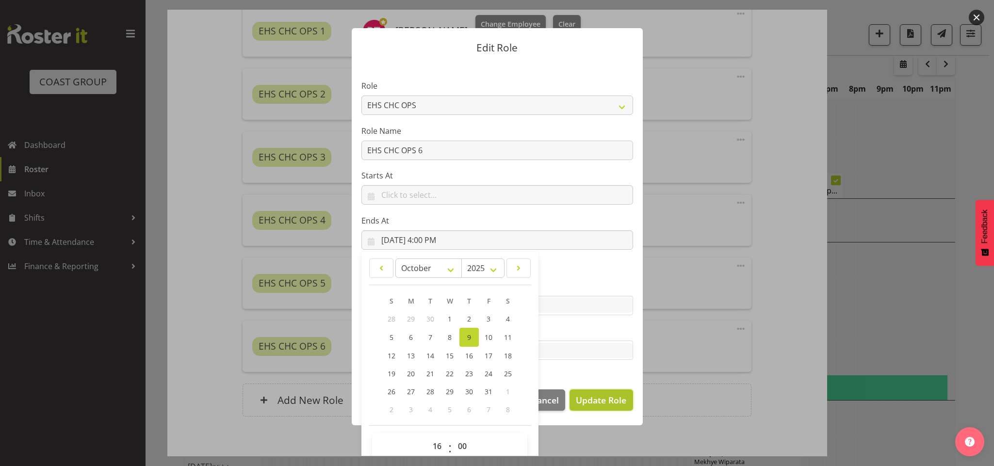
select select
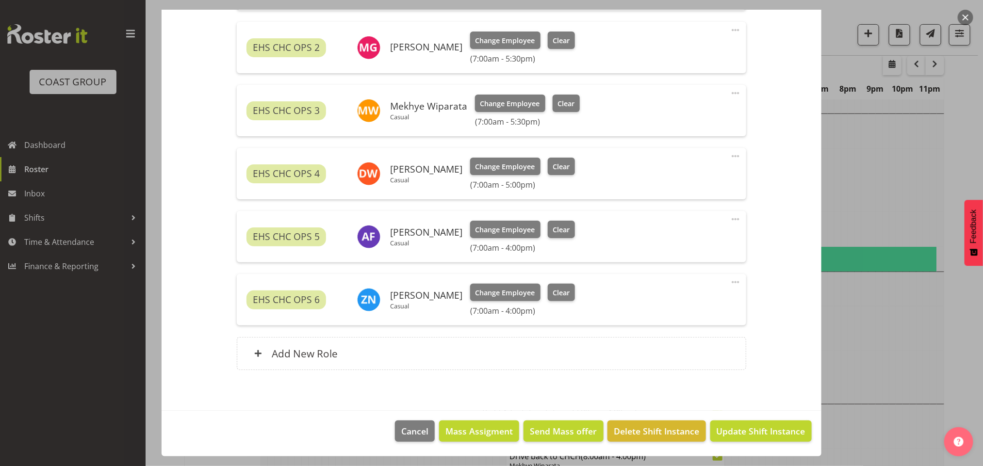
scroll to position [393, 0]
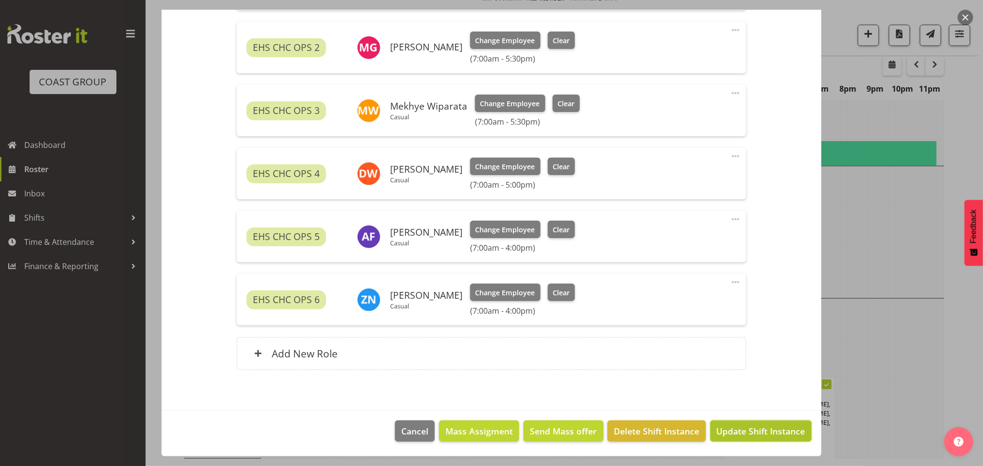
click at [732, 428] on span "Update Shift Instance" at bounding box center [760, 431] width 89 height 13
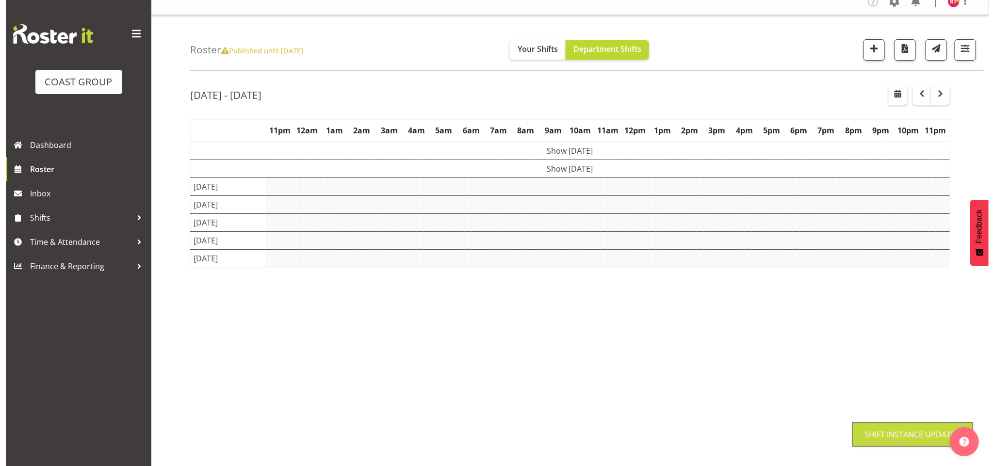
scroll to position [11, 0]
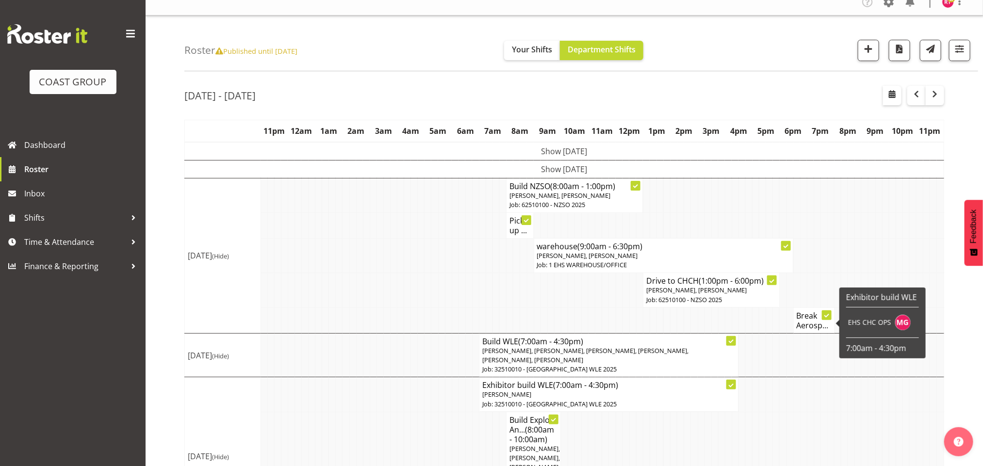
click at [806, 322] on h4 "Break Aerosp..." at bounding box center [813, 320] width 34 height 19
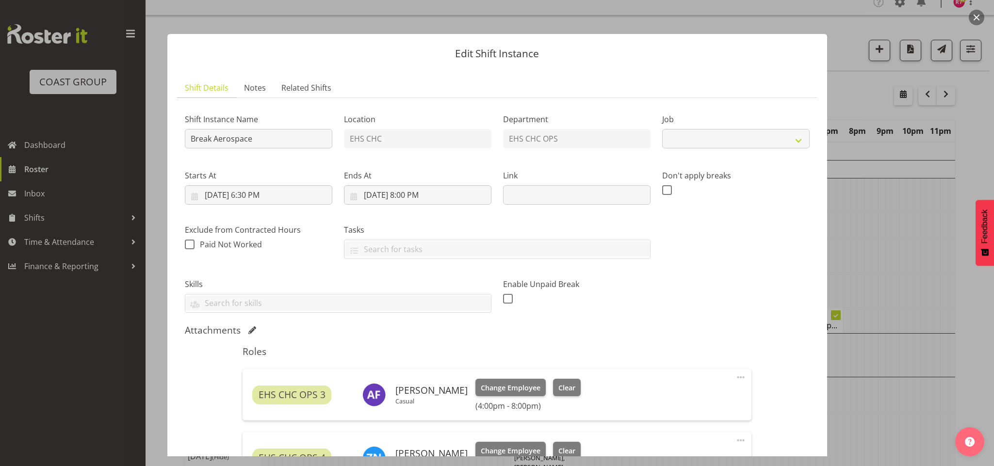
select select "9901"
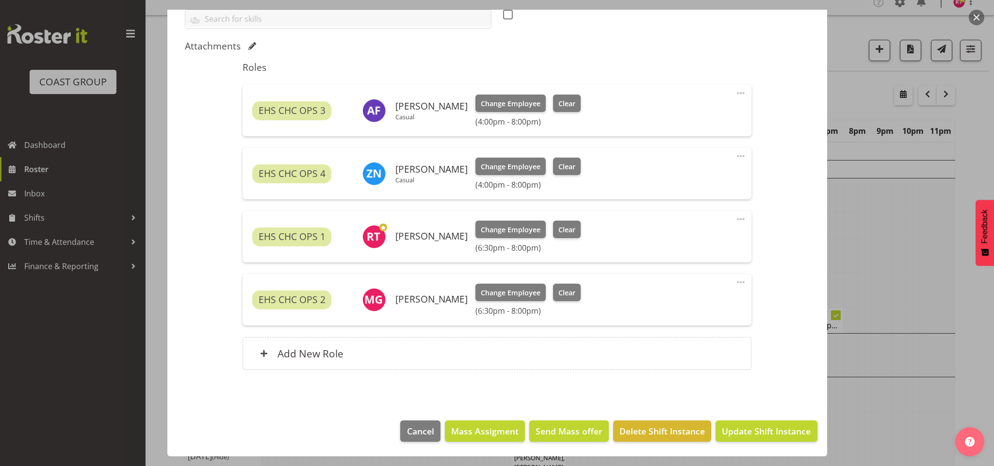
click at [735, 218] on span at bounding box center [741, 219] width 12 height 12
click at [690, 237] on link "Edit" at bounding box center [699, 240] width 93 height 17
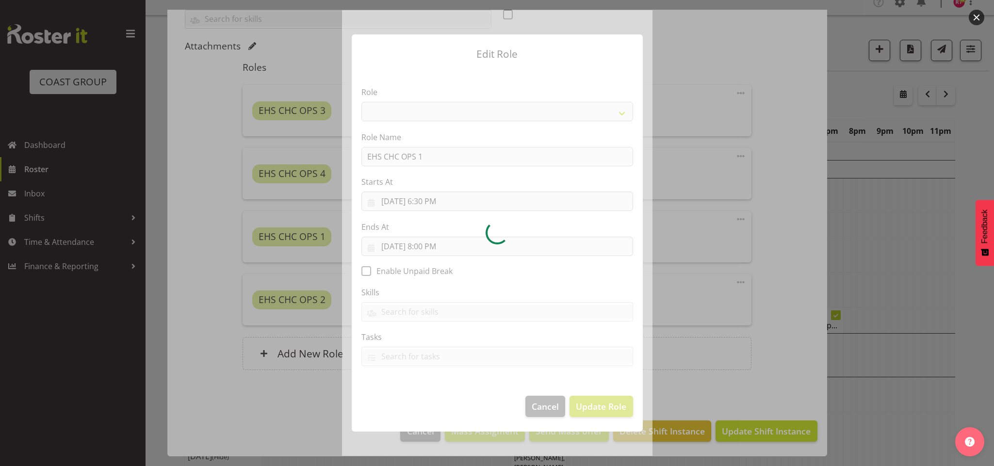
select select "192"
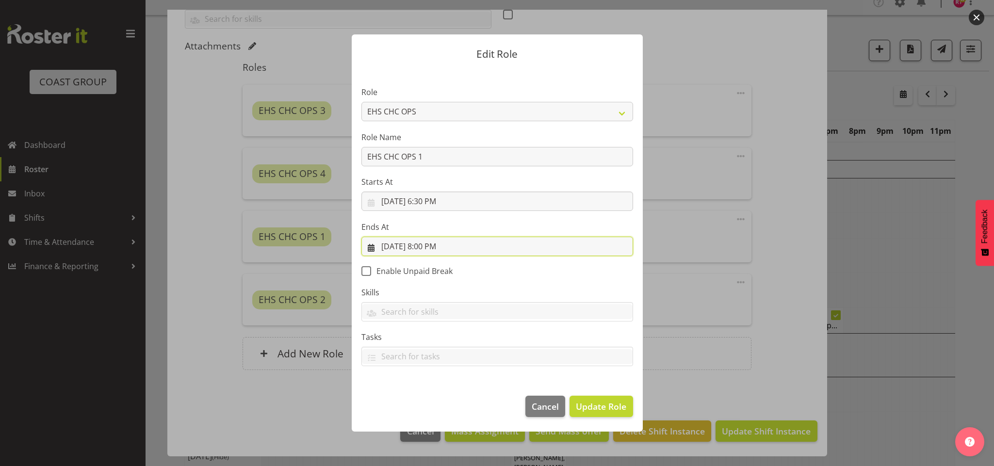
click at [425, 244] on input "[DATE] 8:00 PM" at bounding box center [497, 246] width 272 height 19
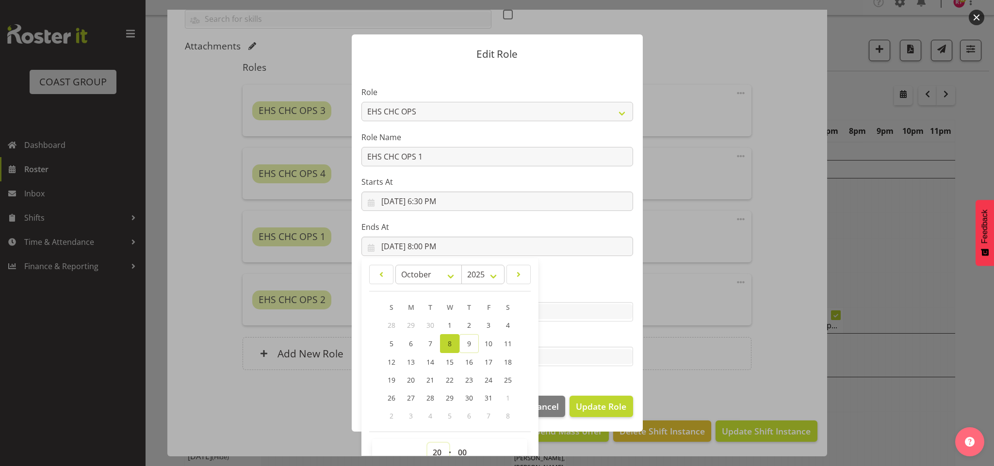
click at [433, 447] on select "00 01 02 03 04 05 06 07 08 09 10 11 12 13 14 15 16 17 18 19 20 21 22 23" at bounding box center [438, 452] width 22 height 19
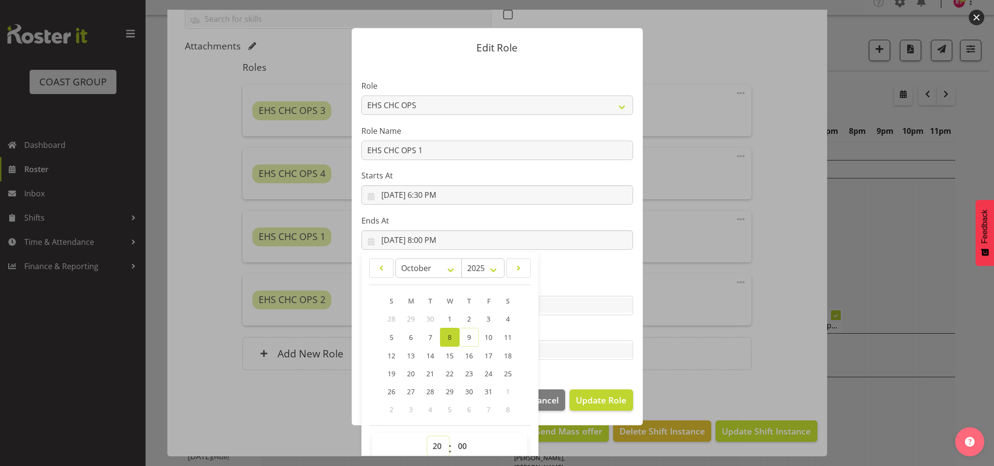
select select "21"
click at [427, 437] on select "00 01 02 03 04 05 06 07 08 09 10 11 12 13 14 15 16 17 18 19 20 21 22 23" at bounding box center [438, 446] width 22 height 19
type input "[DATE] 9:00 PM"
click at [591, 396] on span "Update Role" at bounding box center [601, 400] width 50 height 13
select select
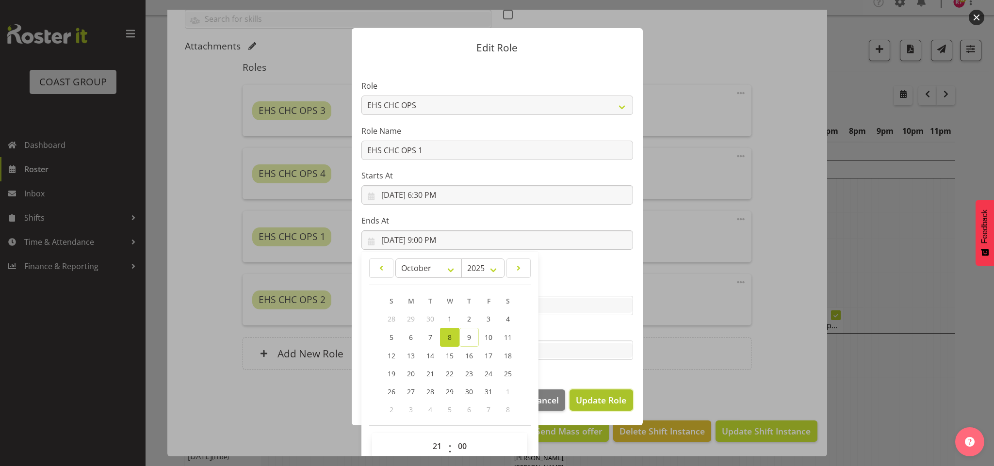
select select
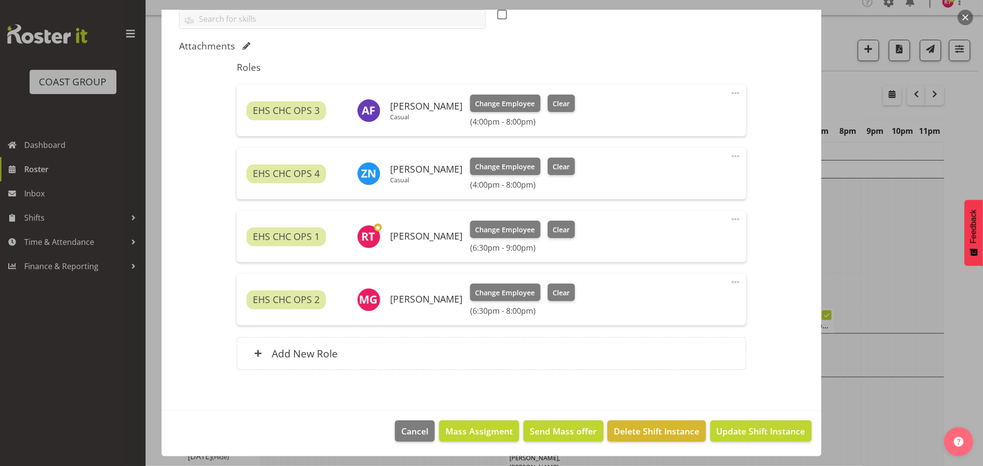
click at [730, 281] on span at bounding box center [736, 282] width 12 height 12
click at [703, 298] on link "Edit" at bounding box center [694, 303] width 93 height 17
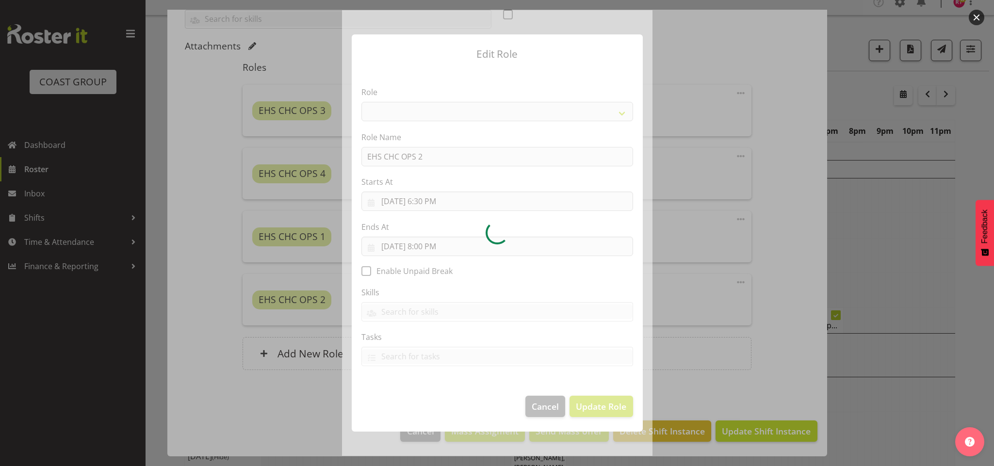
select select "192"
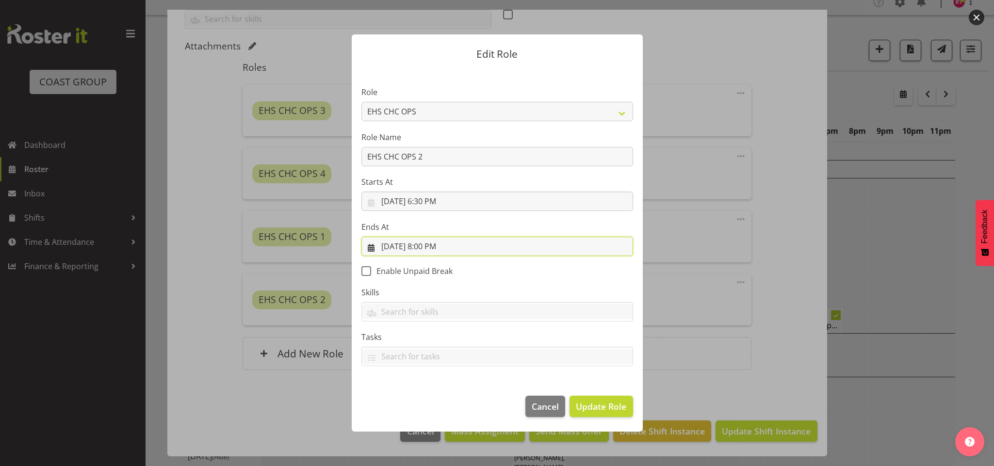
click at [425, 244] on input "[DATE] 8:00 PM" at bounding box center [497, 246] width 272 height 19
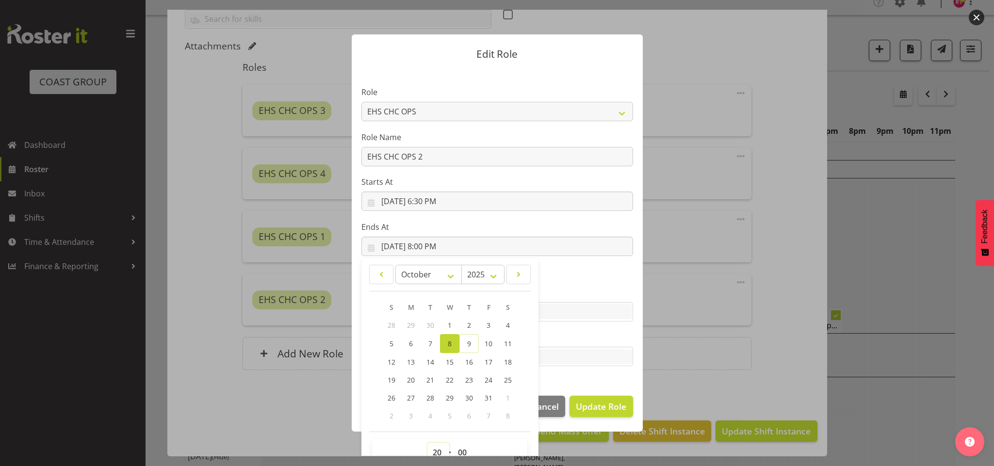
click at [428, 448] on select "00 01 02 03 04 05 06 07 08 09 10 11 12 13 14 15 16 17 18 19 20 21 22 23" at bounding box center [438, 452] width 22 height 19
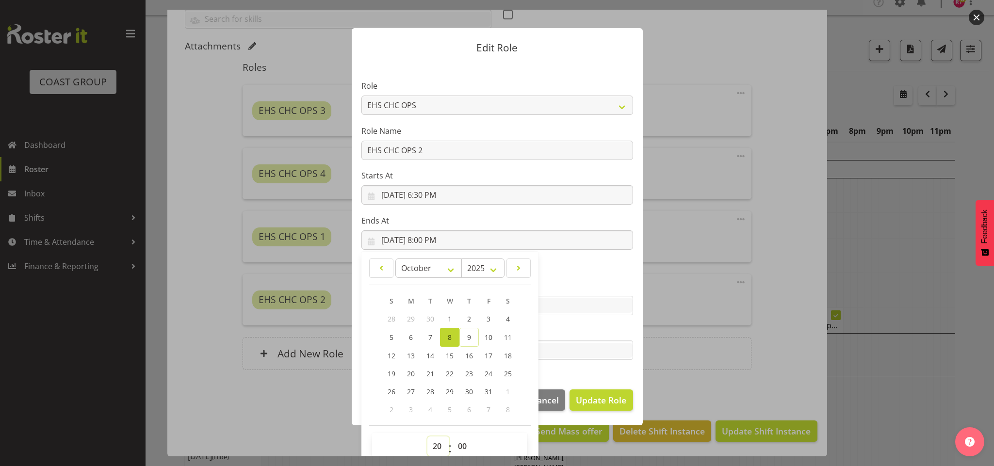
select select "21"
click at [427, 437] on select "00 01 02 03 04 05 06 07 08 09 10 11 12 13 14 15 16 17 18 19 20 21 22 23" at bounding box center [438, 446] width 22 height 19
type input "[DATE] 9:00 PM"
drag, startPoint x: 453, startPoint y: 439, endPoint x: 447, endPoint y: 393, distance: 47.0
click at [453, 439] on select "00 01 02 03 04 05 06 07 08 09 10 11 12 13 14 15 16 17 18 19 20 21 22 23 24 25 2…" at bounding box center [464, 446] width 22 height 19
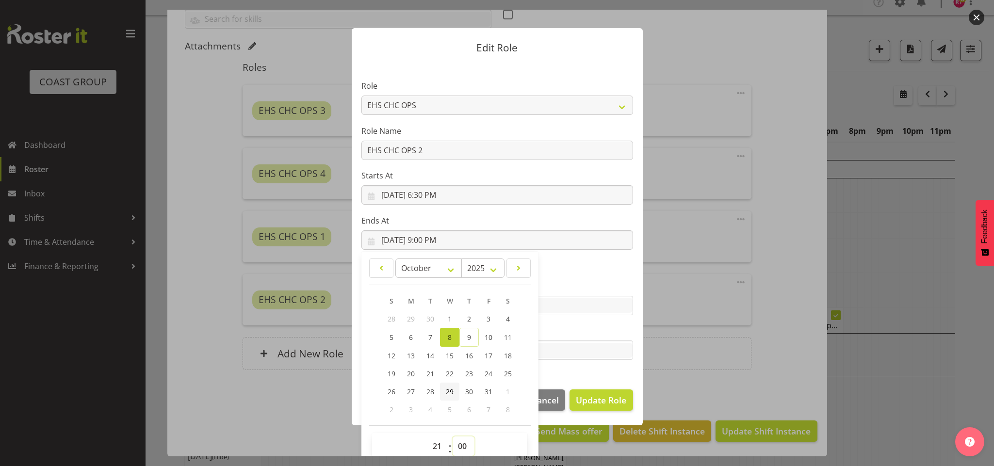
select select "30"
click at [453, 437] on select "00 01 02 03 04 05 06 07 08 09 10 11 12 13 14 15 16 17 18 19 20 21 22 23 24 25 2…" at bounding box center [464, 446] width 22 height 19
type input "[DATE] 9:30 PM"
click at [605, 390] on button "Update Role" at bounding box center [600, 400] width 63 height 21
select select
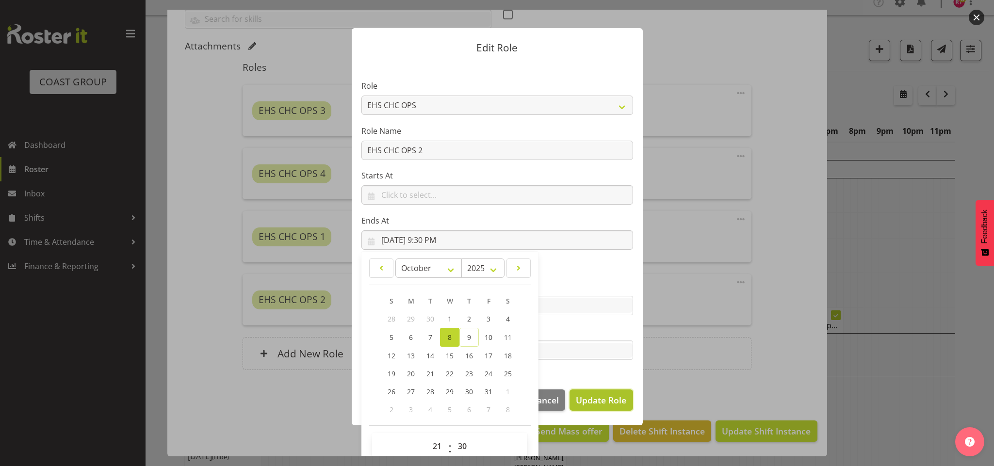
select select
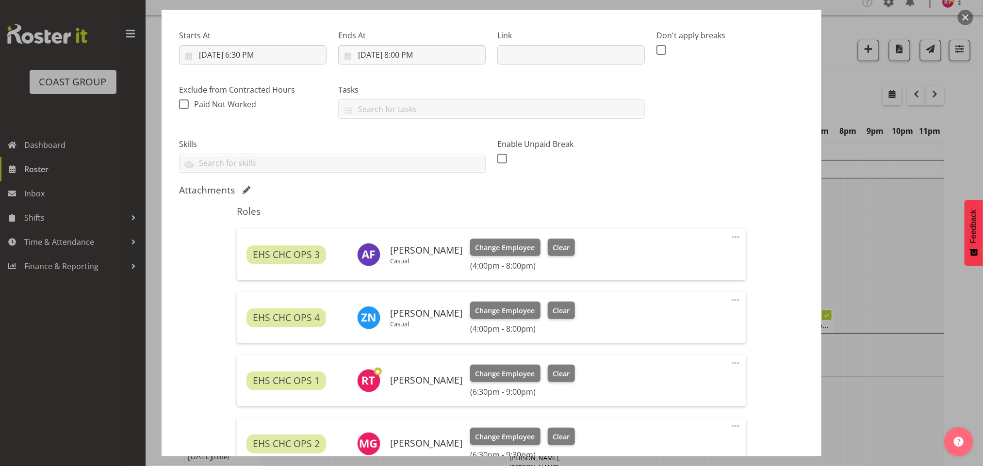
scroll to position [213, 0]
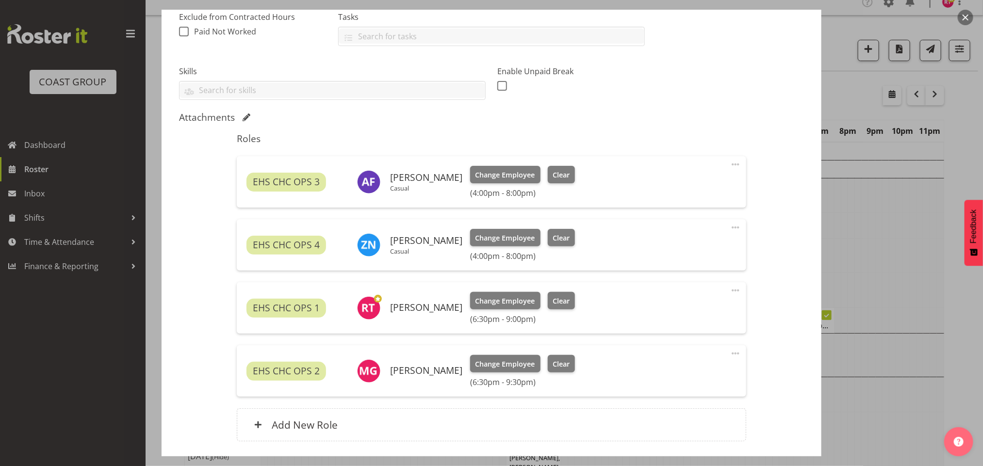
click at [730, 227] on span at bounding box center [736, 228] width 12 height 12
click at [693, 246] on link "Edit" at bounding box center [694, 248] width 93 height 17
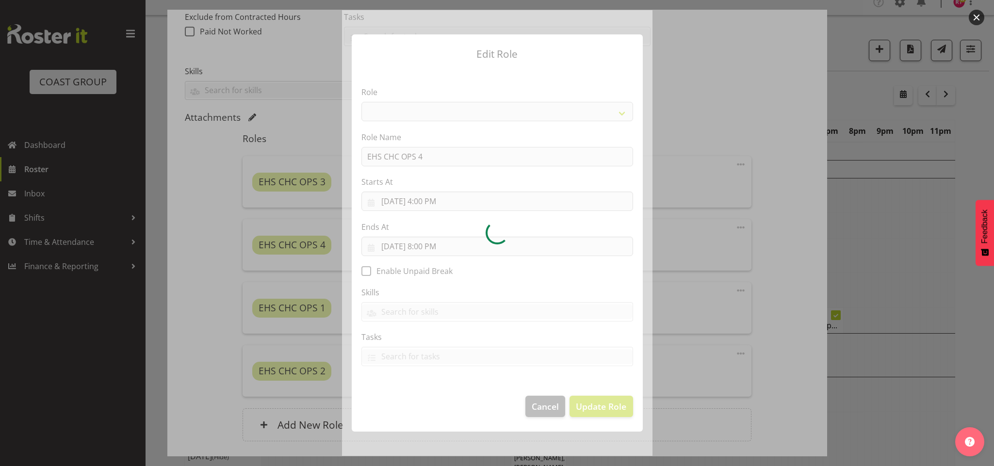
select select "192"
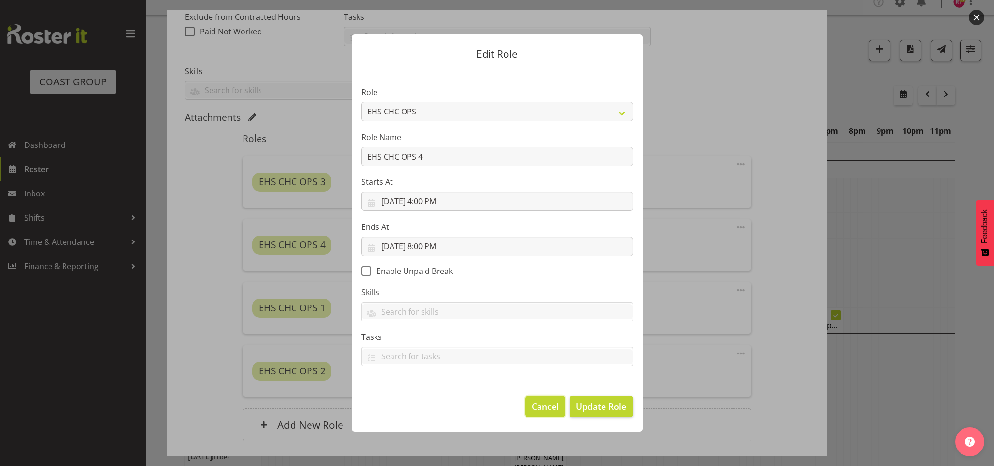
click at [542, 406] on span "Cancel" at bounding box center [545, 406] width 27 height 13
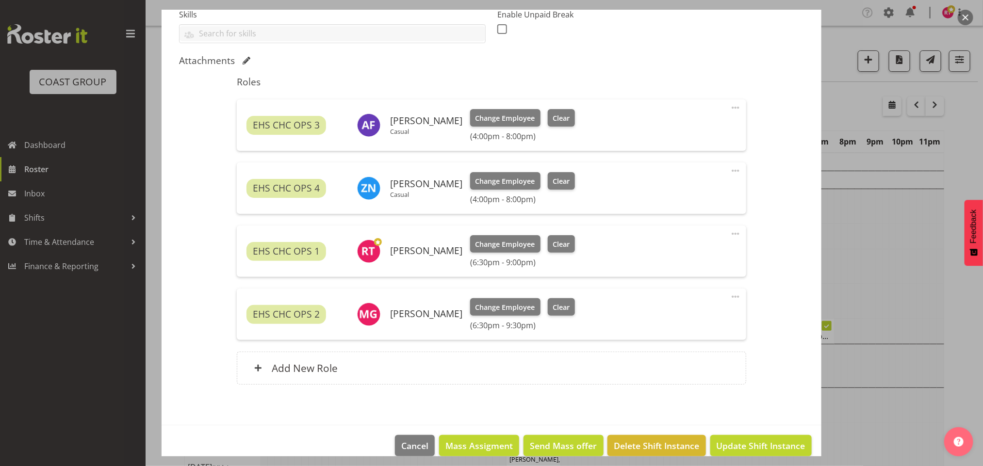
scroll to position [286, 0]
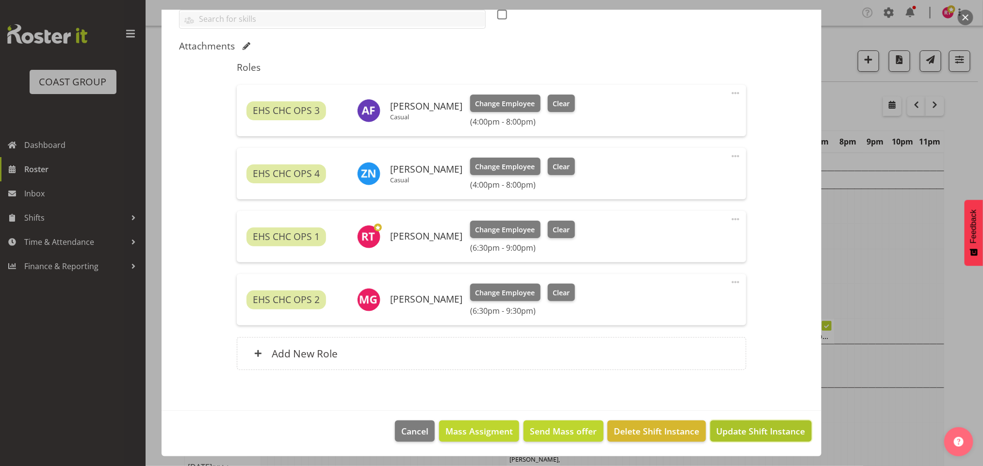
click at [743, 438] on button "Update Shift Instance" at bounding box center [760, 431] width 101 height 21
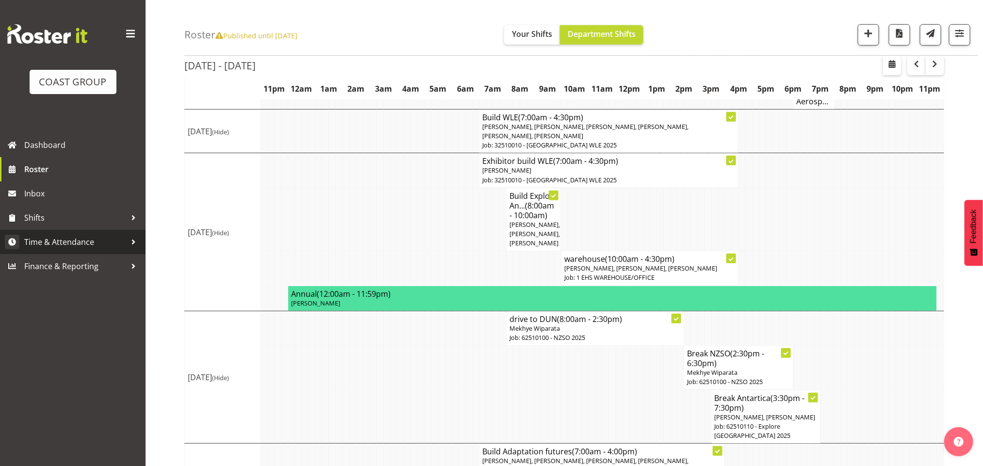
scroll to position [30, 0]
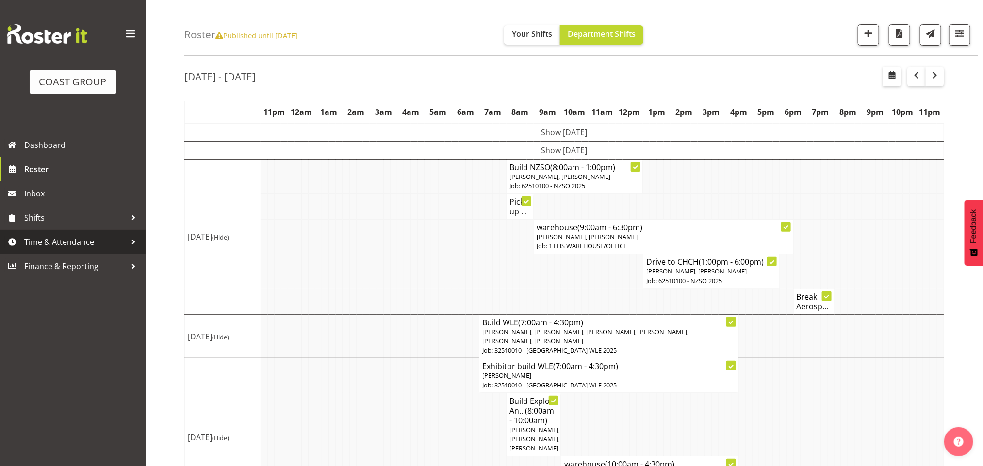
click at [77, 239] on span "Time & Attendance" at bounding box center [75, 242] width 102 height 15
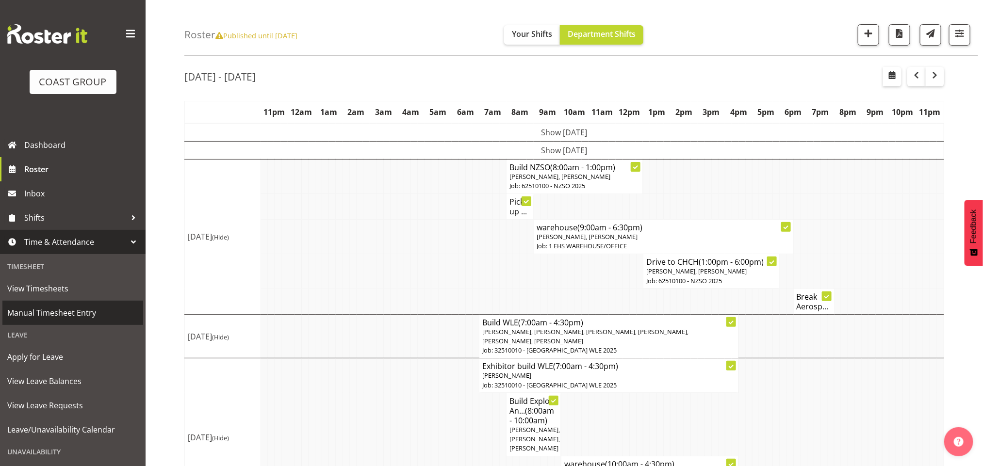
click at [83, 317] on span "Manual Timesheet Entry" at bounding box center [72, 313] width 131 height 15
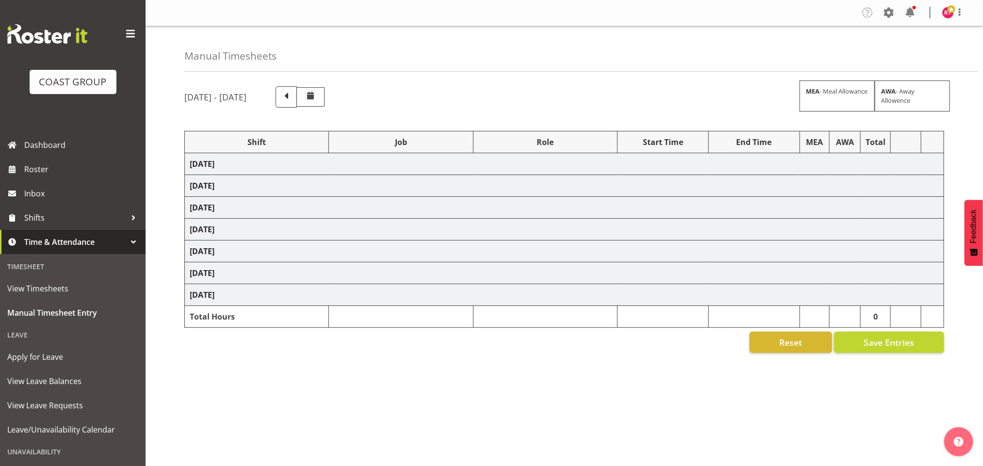
select select "83513"
select select "8690"
select select "83514"
select select "69"
select select "83515"
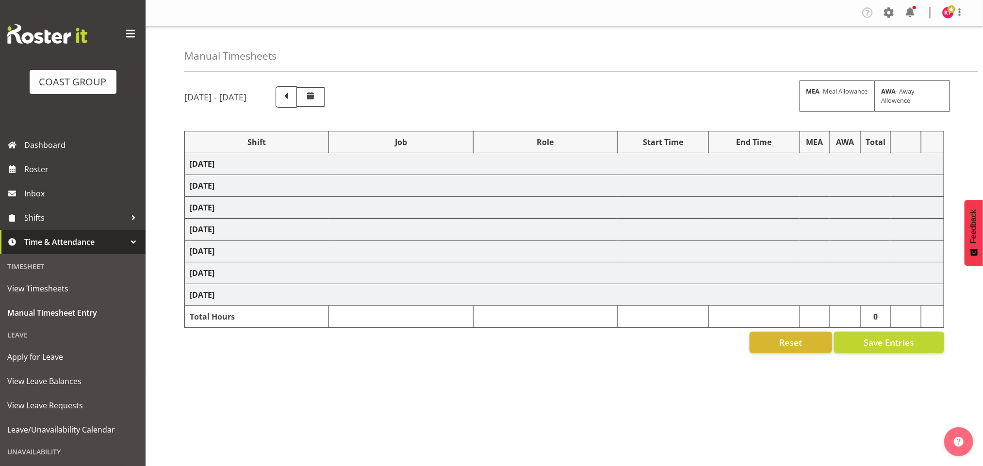
select select "9901"
select select "83517"
select select "9023"
select select "83521"
select select "10475"
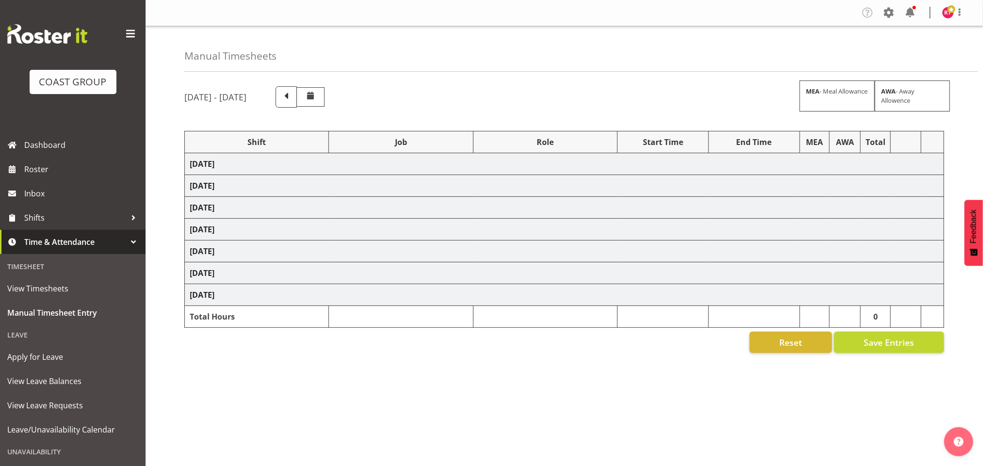
select select "83524"
select select "69"
select select "83527"
select select "10475"
select select "83528"
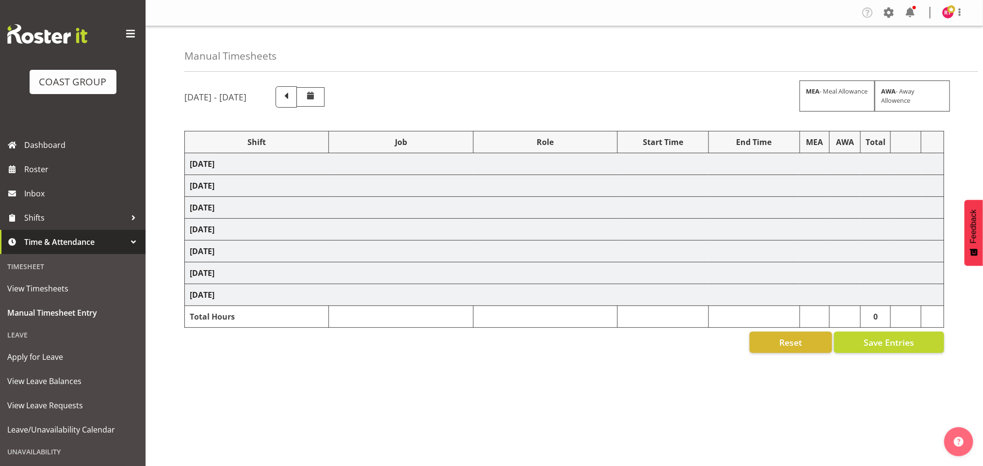
select select "9205"
select select "83529"
select select "9023"
select select "83531"
select select "69"
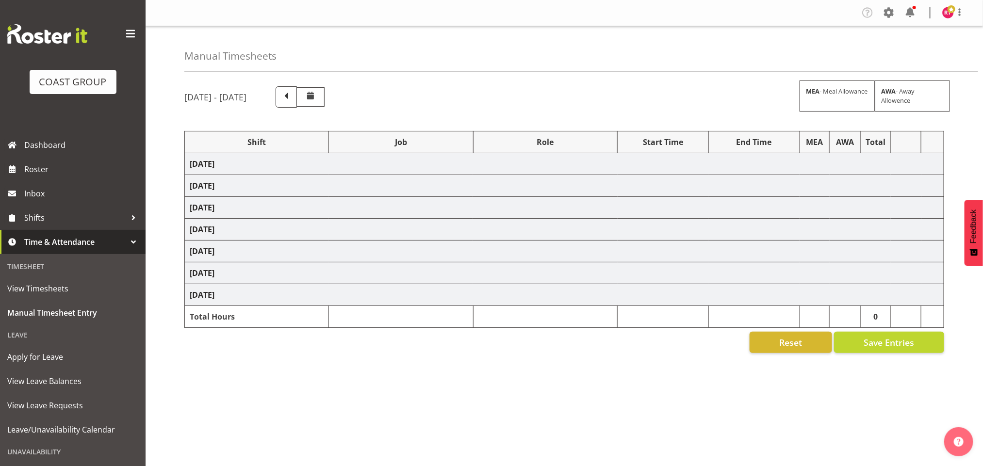
select select "83532"
select select "69"
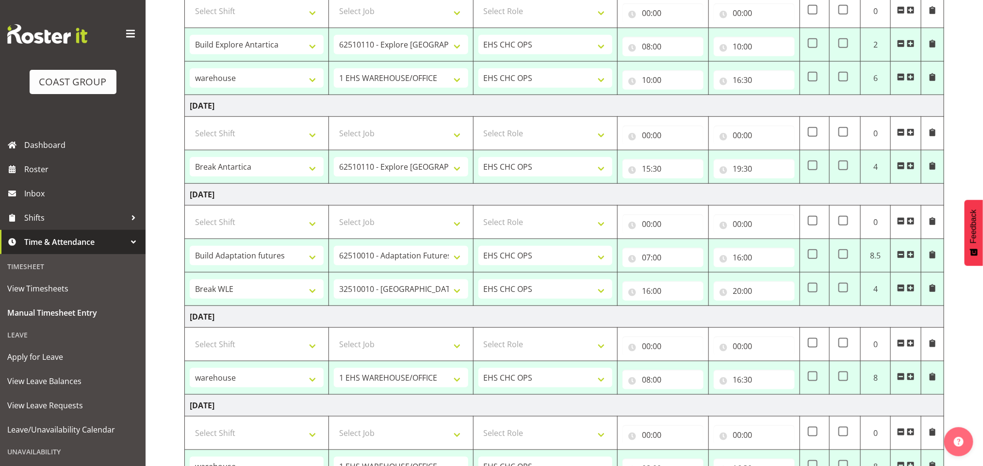
scroll to position [514, 0]
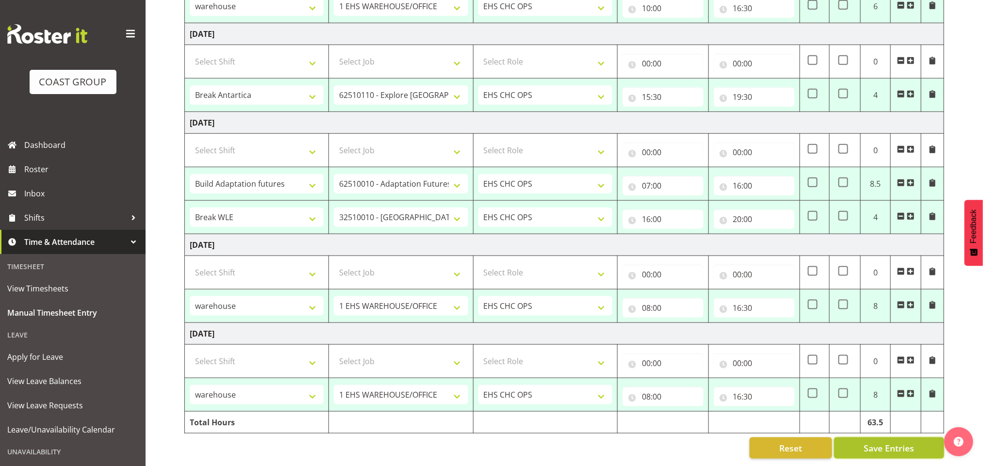
click at [874, 442] on span "Save Entries" at bounding box center [888, 448] width 50 height 13
select select "83513"
select select "8690"
type input "08:00"
type input "09:00"
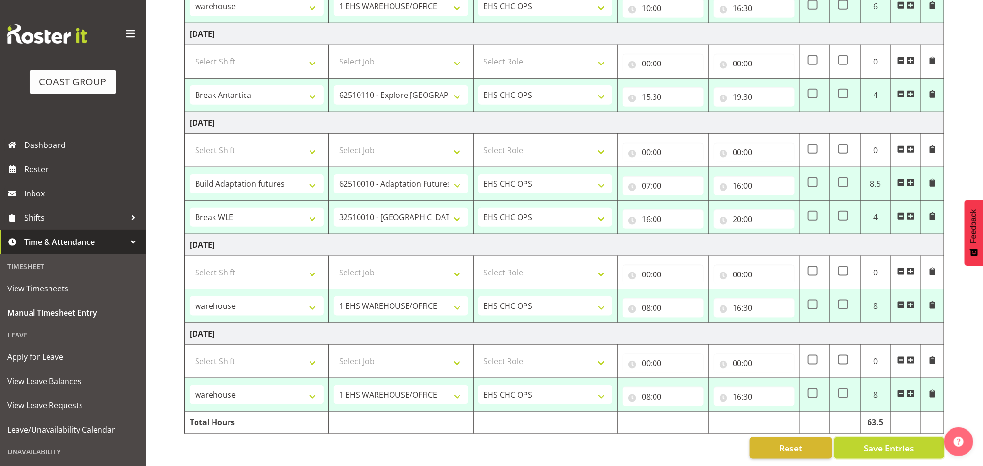
select select "83514"
select select "69"
type input "09:00"
type input "18:30"
select select "83515"
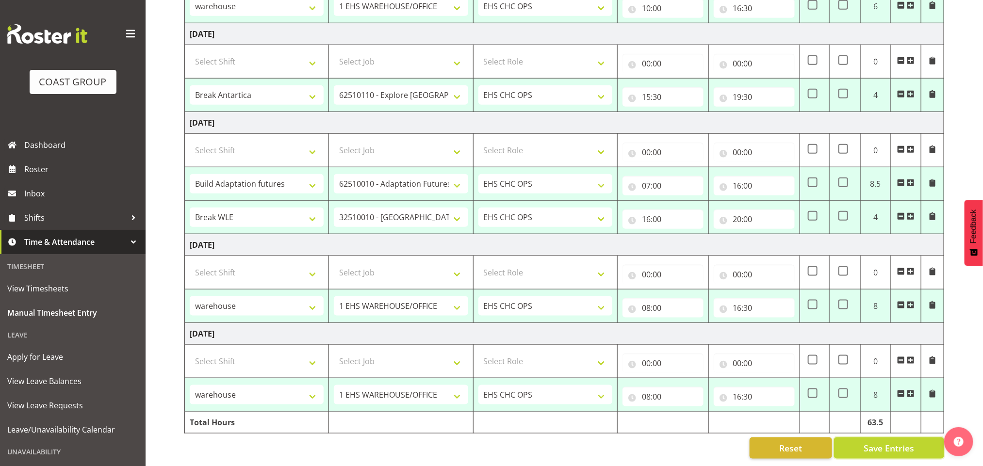
select select "9901"
type input "18:30"
type input "21:00"
select select "83517"
select select "9023"
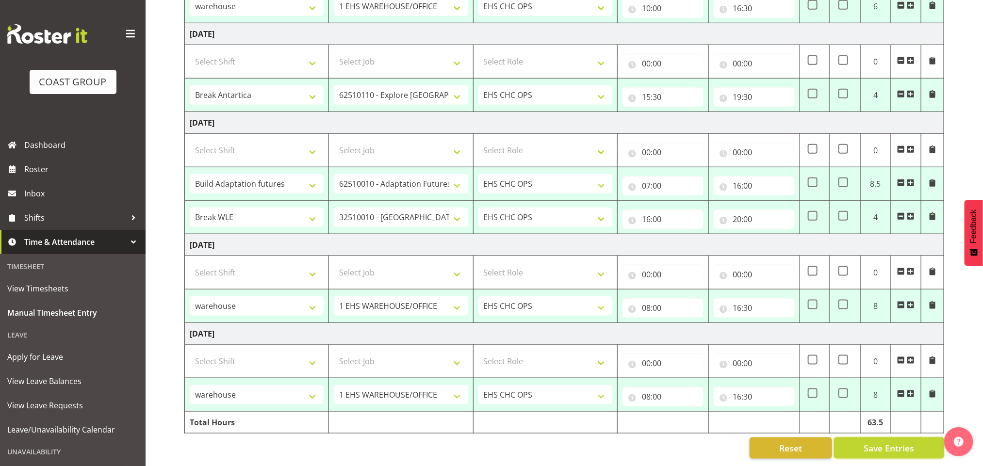
type input "06:30"
type input "17:30"
select select "83521"
select select "10475"
type input "08:00"
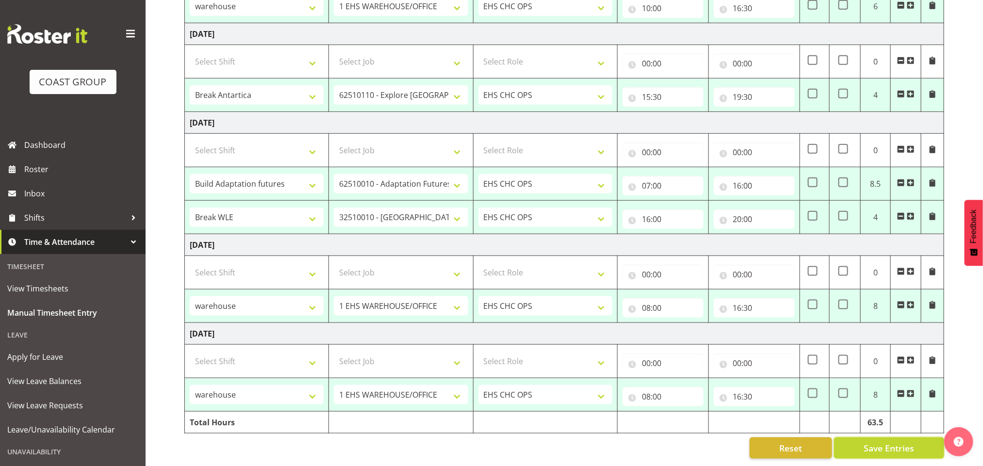
type input "10:00"
select select "83524"
select select "69"
type input "10:00"
type input "16:30"
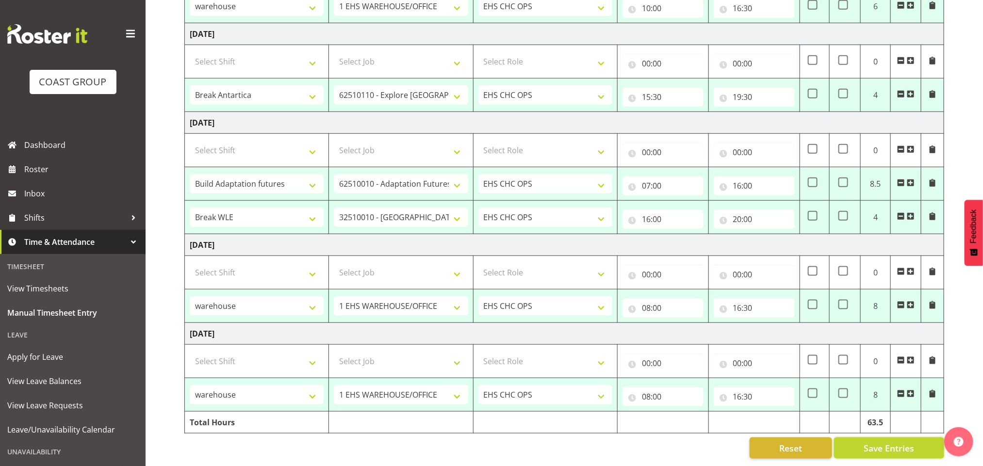
select select "83527"
select select "10475"
type input "15:30"
type input "19:30"
select select "83528"
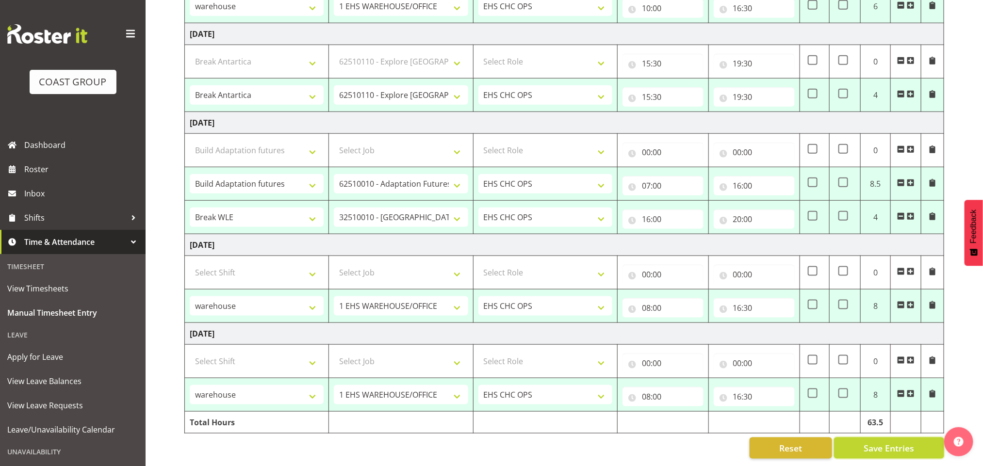
select select "9205"
type input "07:00"
type input "16:00"
select select "83529"
select select "9023"
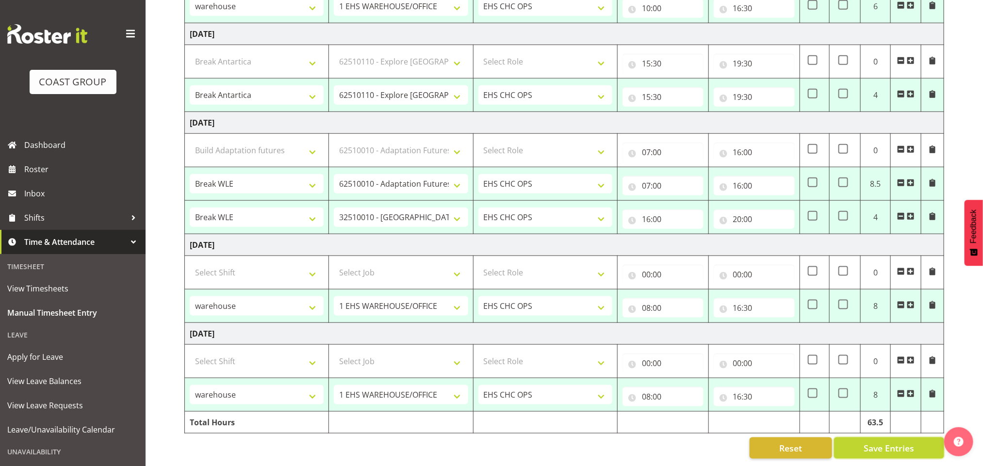
type input "16:00"
type input "20:00"
select select "83531"
select select "69"
type input "08:00"
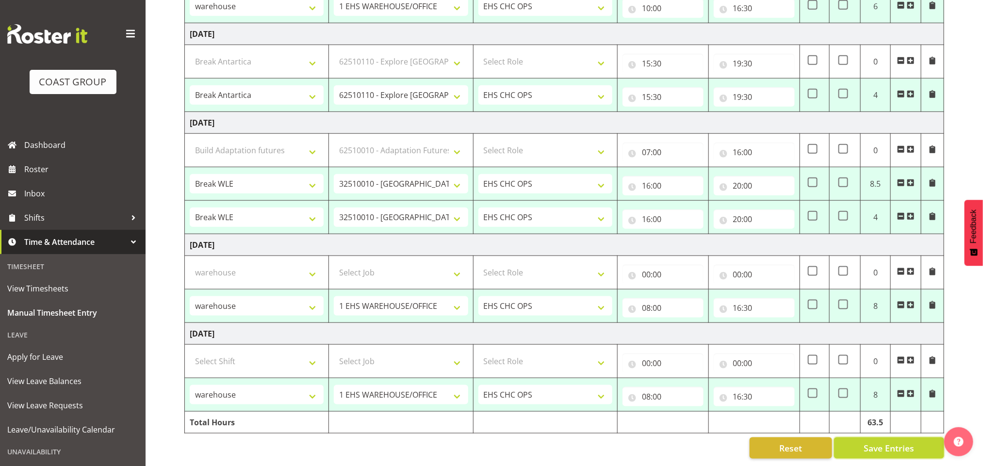
type input "16:30"
select select "83532"
select select "69"
type input "08:00"
type input "16:30"
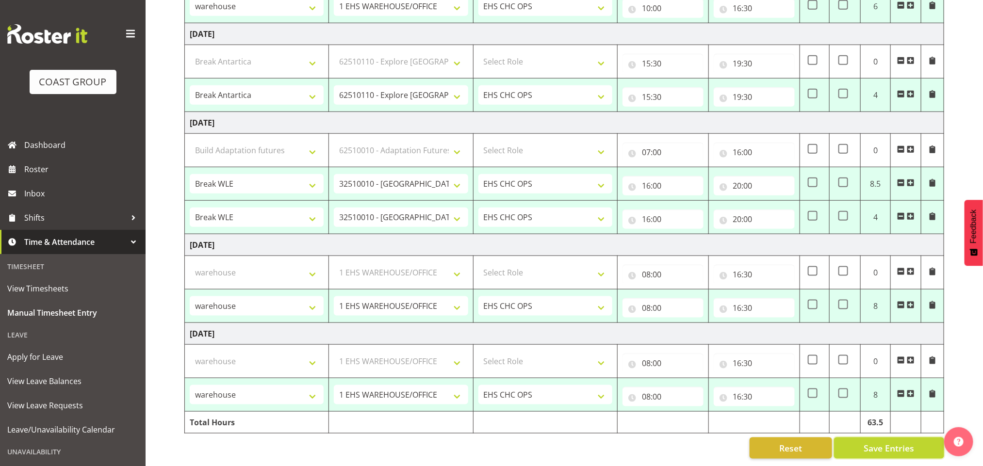
select select "83517"
select select "9023"
select select "83521"
select select "10475"
select select "83524"
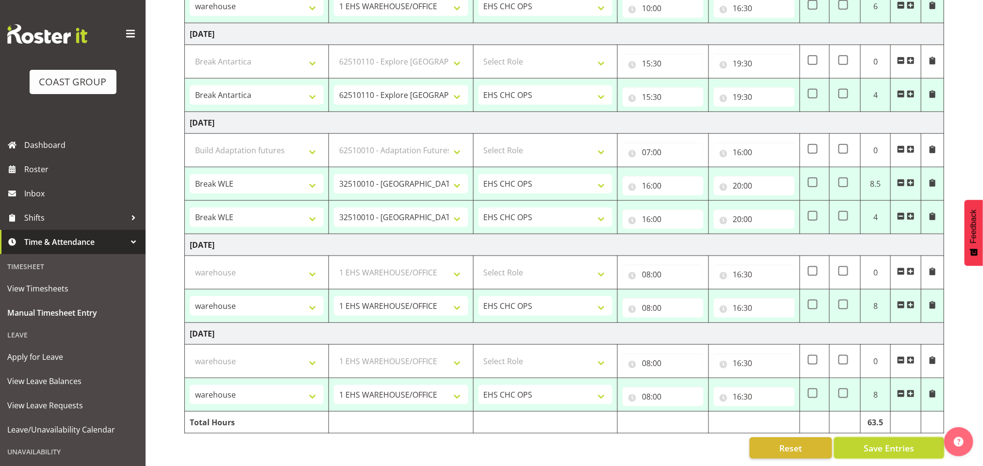
select select "69"
select select "83527"
select select "10475"
select select "83528"
select select "9205"
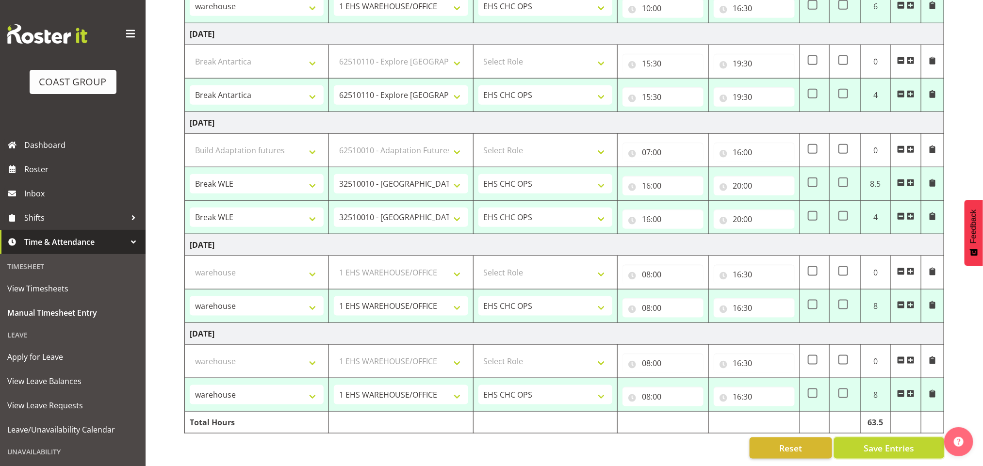
select select "83529"
select select "9023"
select select "83531"
select select "69"
select select "83532"
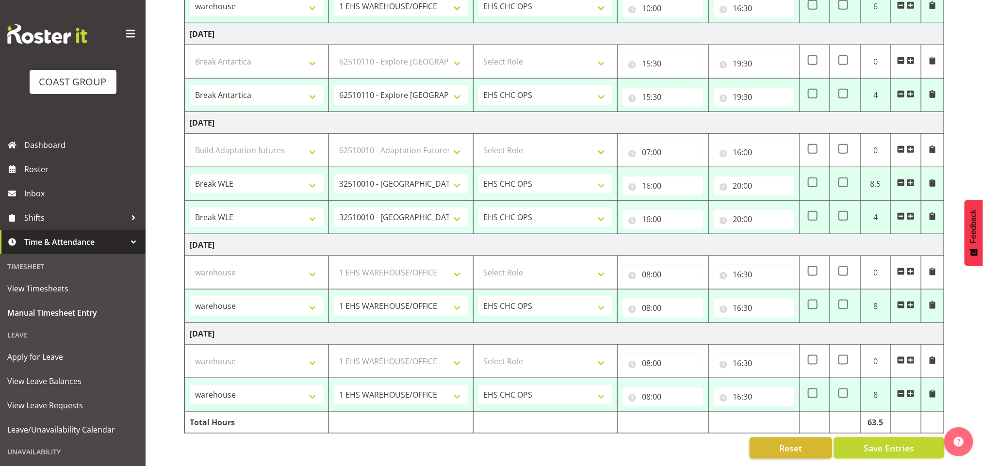
select select "69"
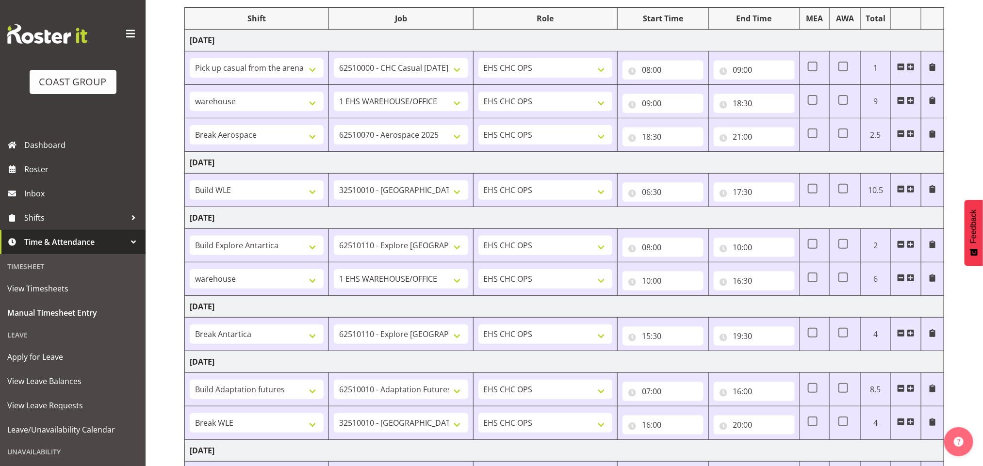
scroll to position [0, 0]
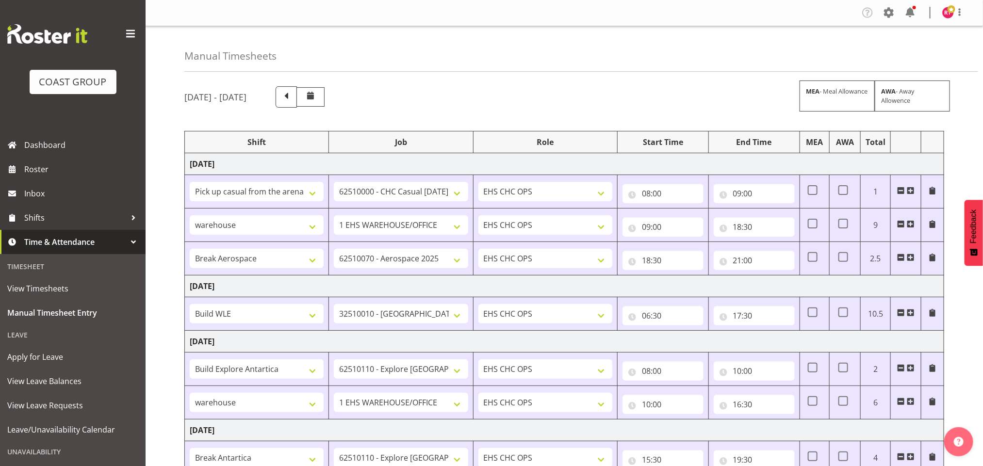
click at [948, 9] on span at bounding box center [951, 9] width 8 height 8
click at [905, 52] on link "Log Out" at bounding box center [918, 50] width 93 height 17
